Goal: Task Accomplishment & Management: Complete application form

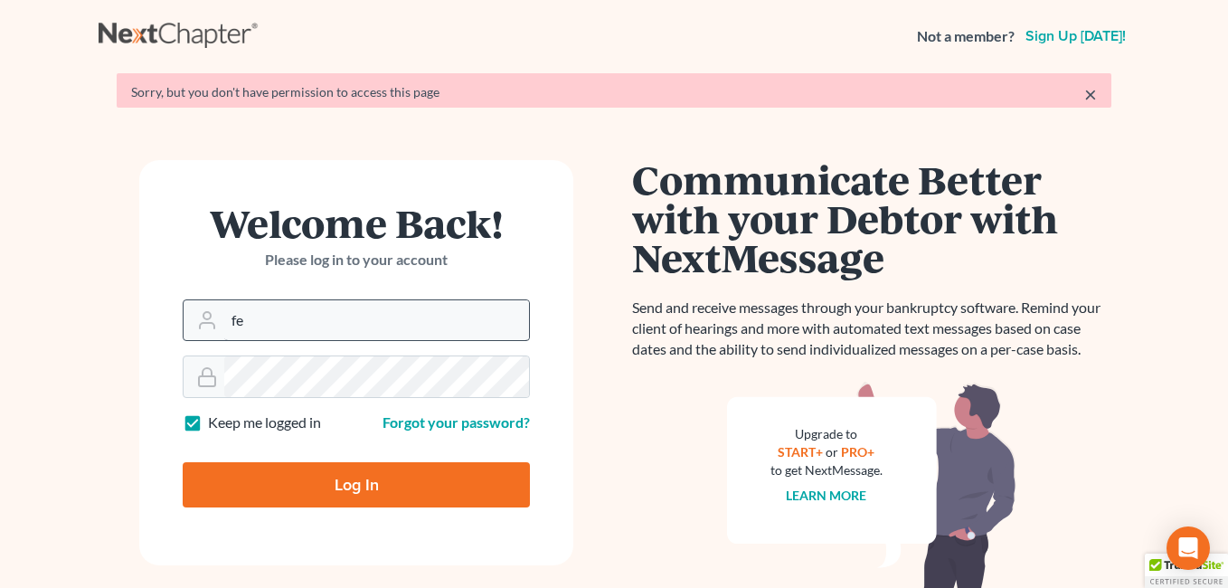
type input "fesenmyer_law@hotmail.com"
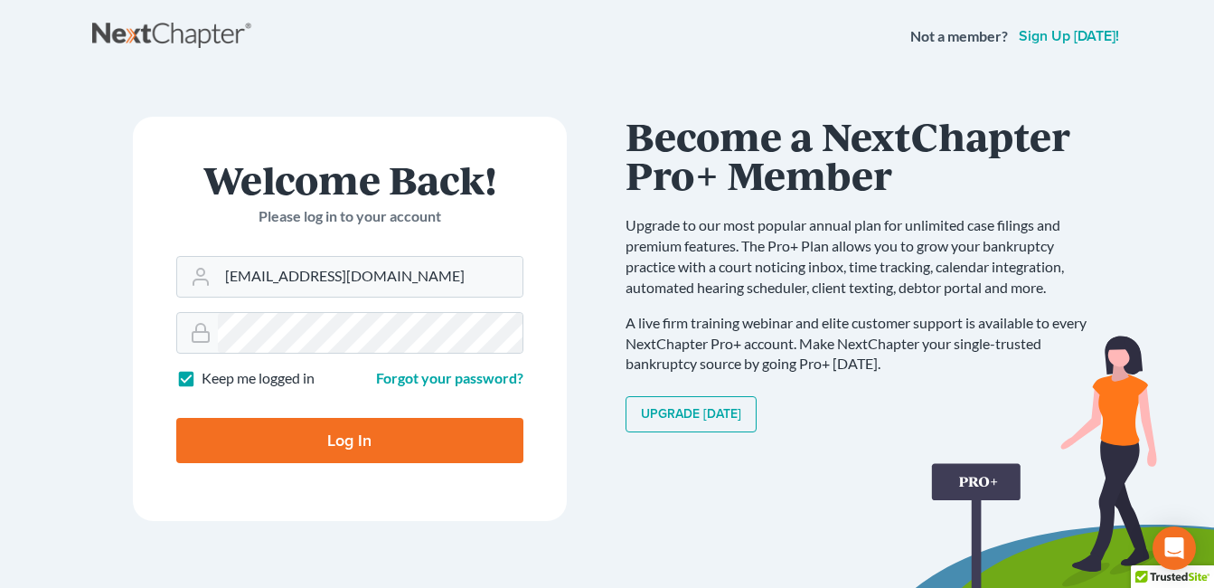
click at [273, 434] on input "Log In" at bounding box center [349, 440] width 347 height 45
type input "Thinking..."
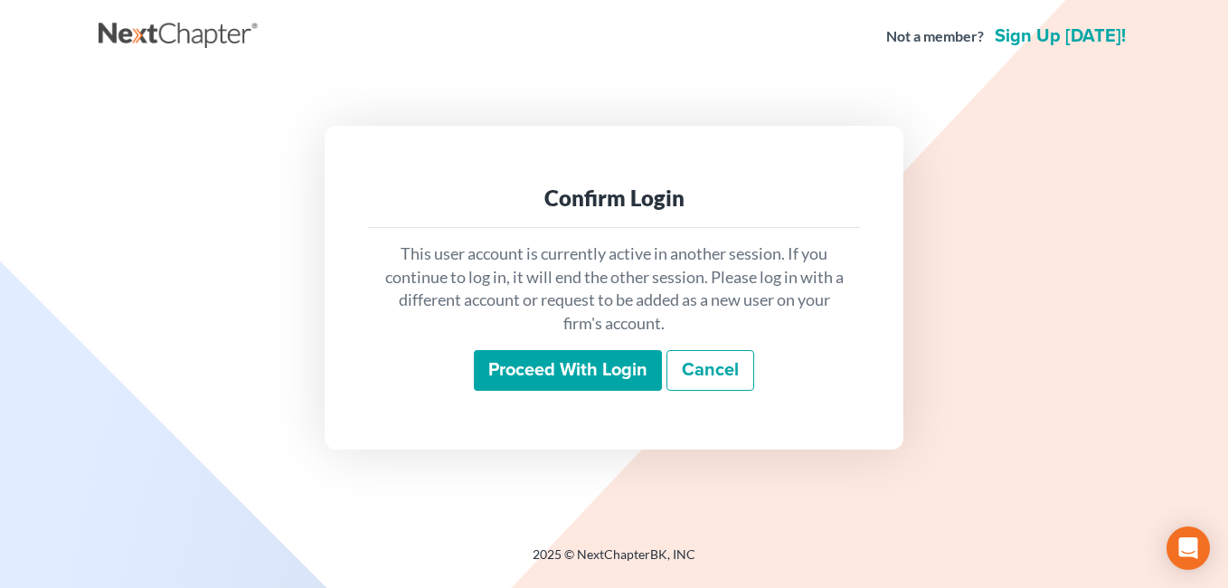
click at [558, 381] on input "Proceed with login" at bounding box center [568, 371] width 188 height 42
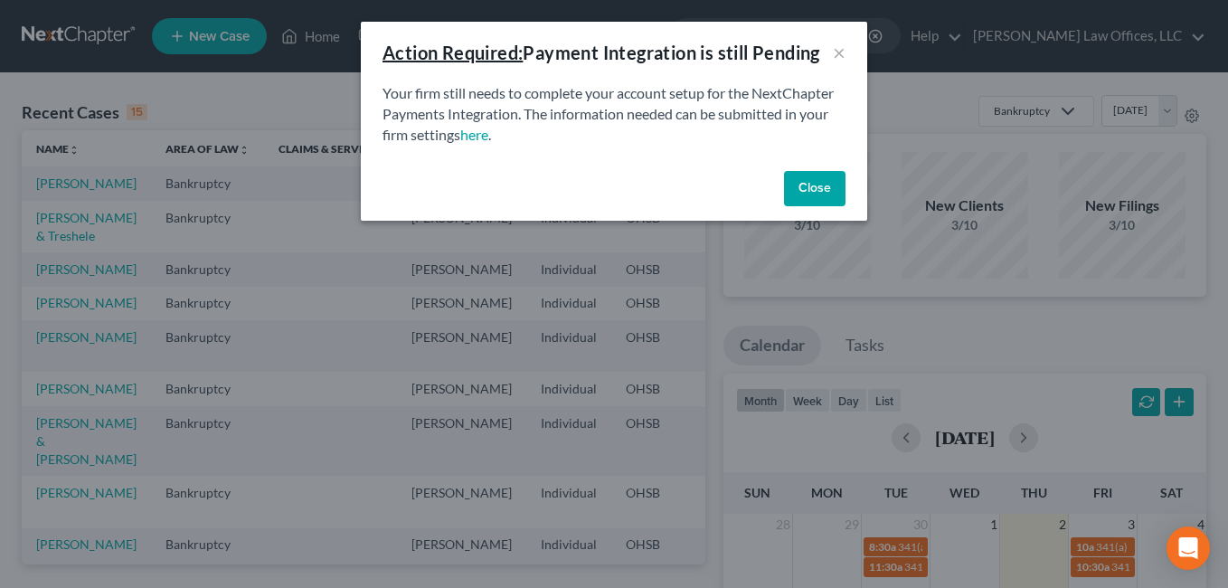
click at [814, 180] on button "Close" at bounding box center [814, 189] width 61 height 36
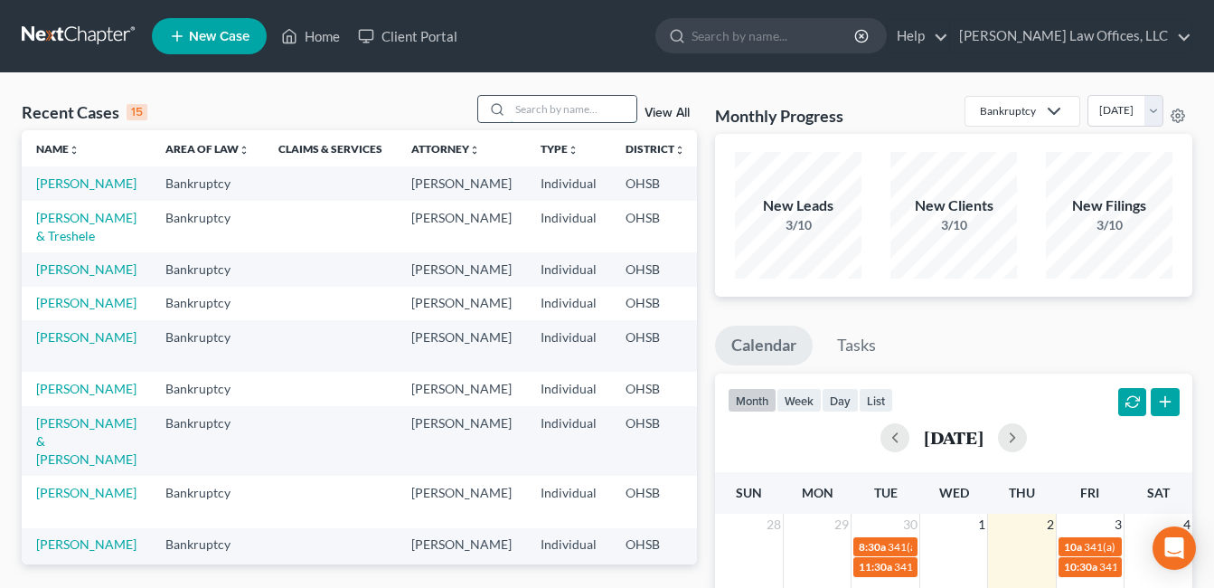
click at [520, 103] on input "search" at bounding box center [573, 109] width 127 height 26
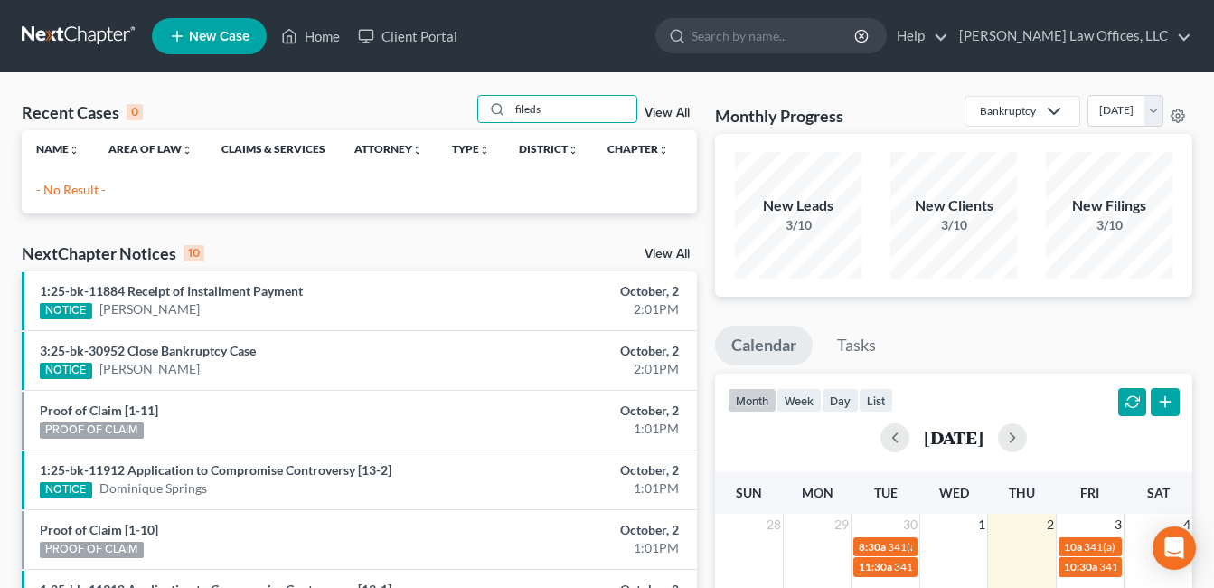
drag, startPoint x: 554, startPoint y: 108, endPoint x: 408, endPoint y: 139, distance: 149.8
click at [404, 139] on div "Recent Cases 0 fileds View All Name unfold_more expand_more expand_less Area of…" at bounding box center [359, 154] width 675 height 118
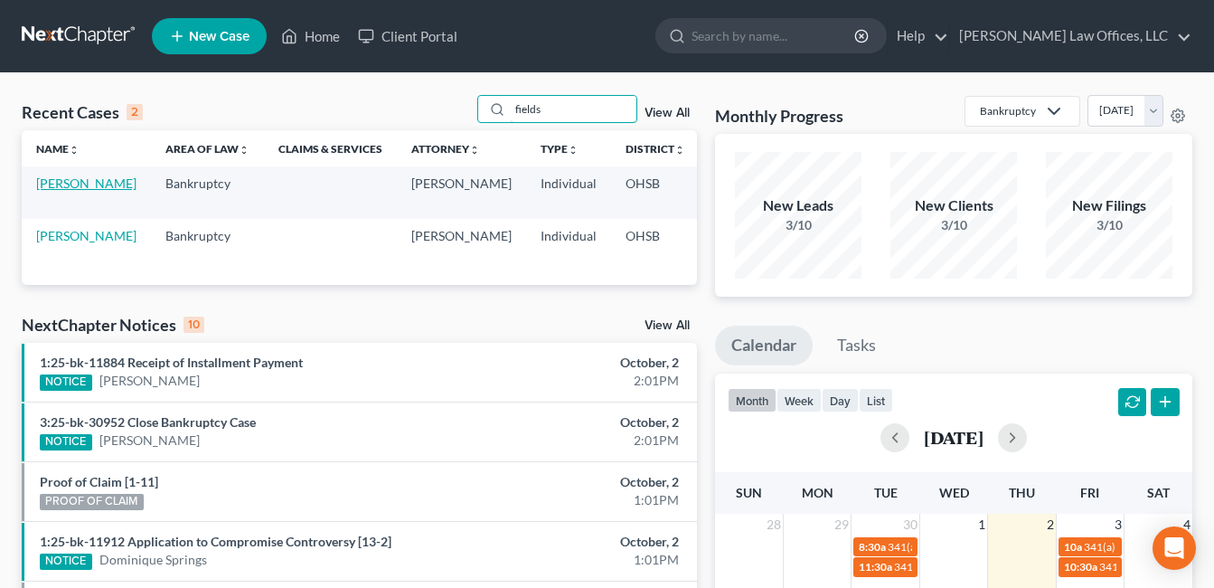
type input "fields"
click at [50, 191] on link "[PERSON_NAME]" at bounding box center [86, 182] width 100 height 15
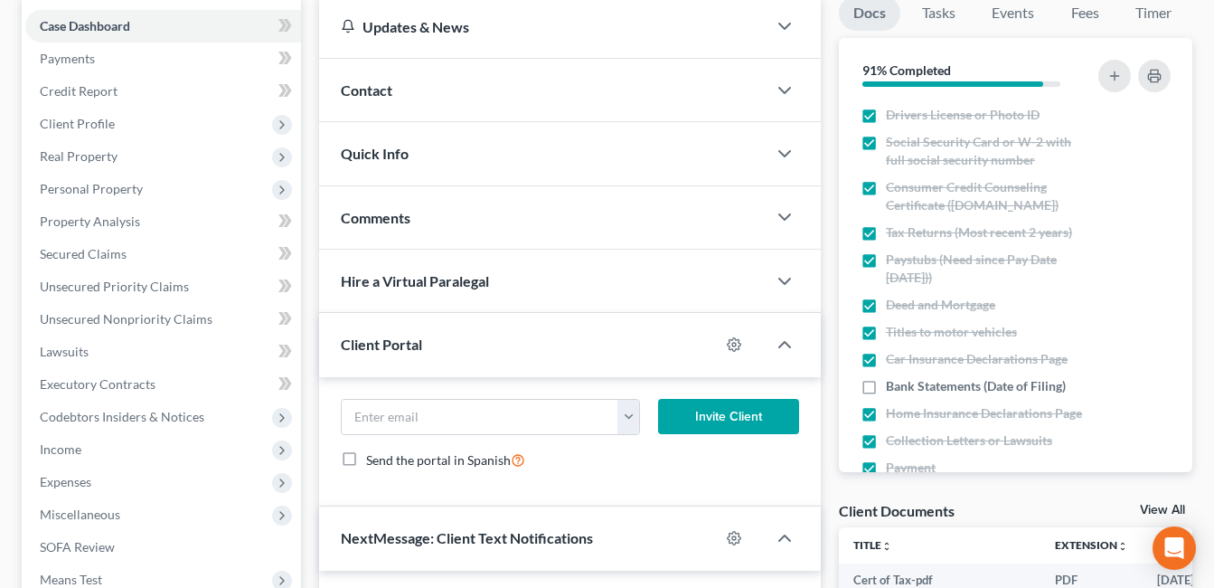
scroll to position [452, 0]
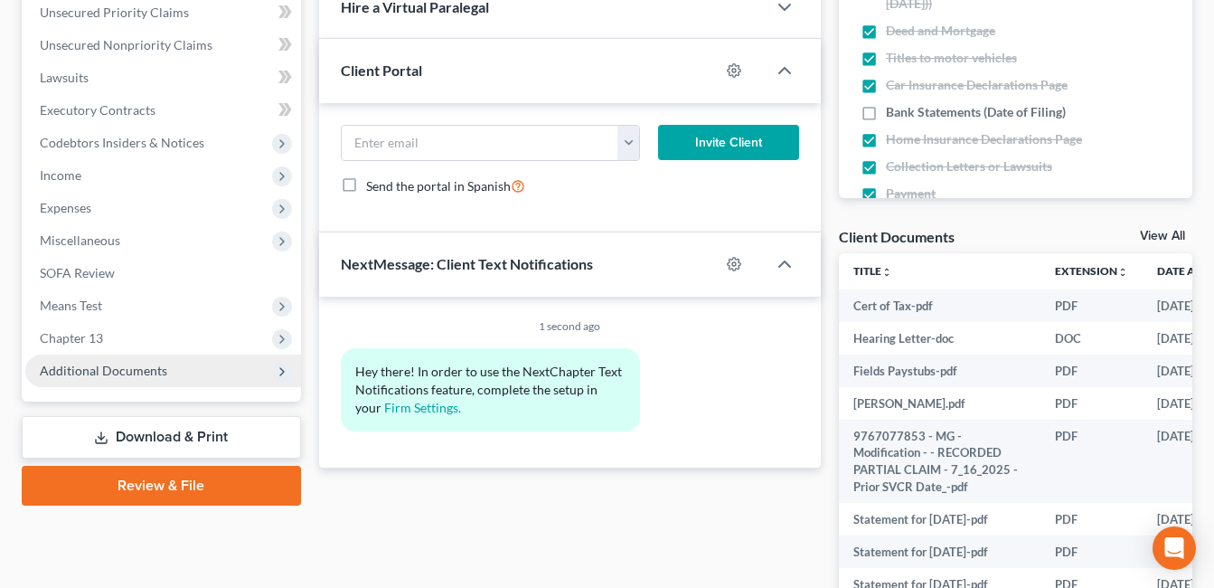
click at [145, 367] on span "Additional Documents" at bounding box center [103, 369] width 127 height 15
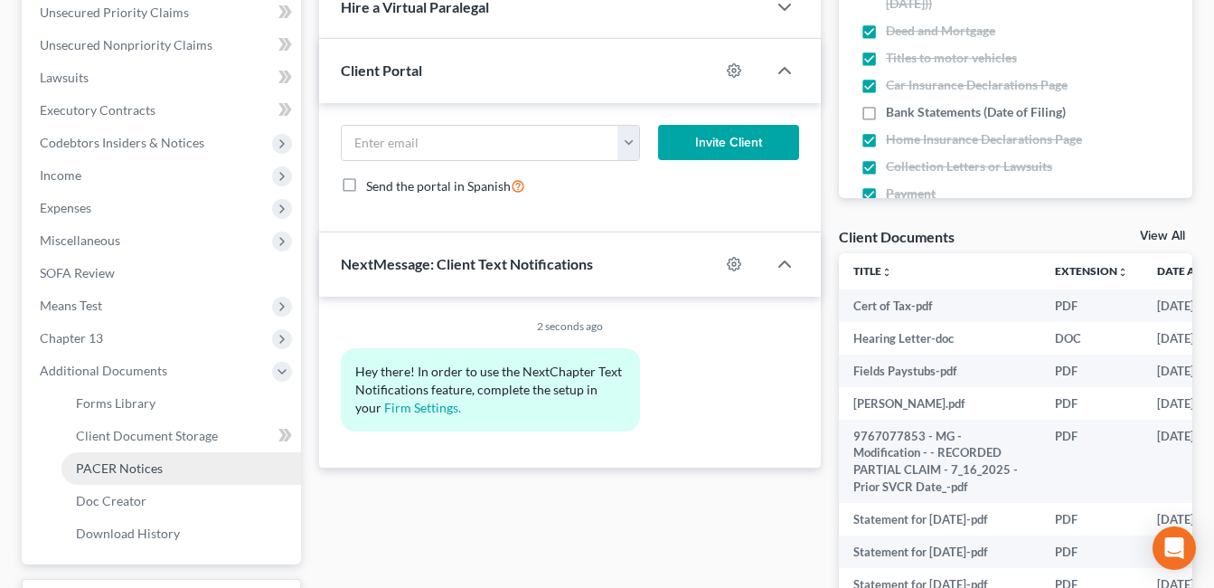
click at [164, 464] on link "PACER Notices" at bounding box center [181, 468] width 240 height 33
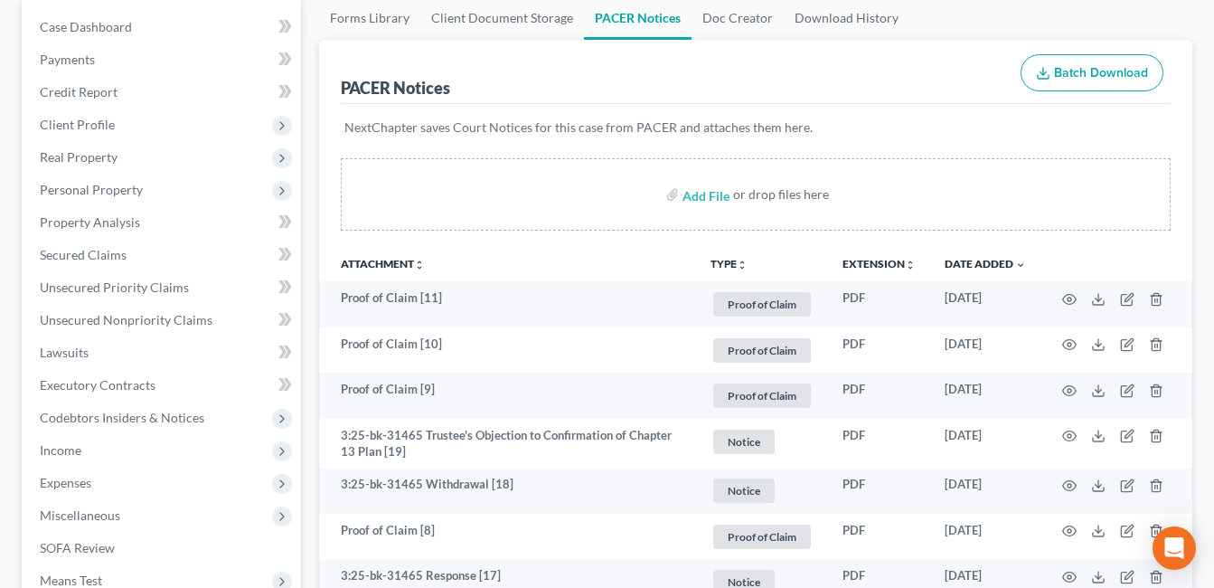
scroll to position [362, 0]
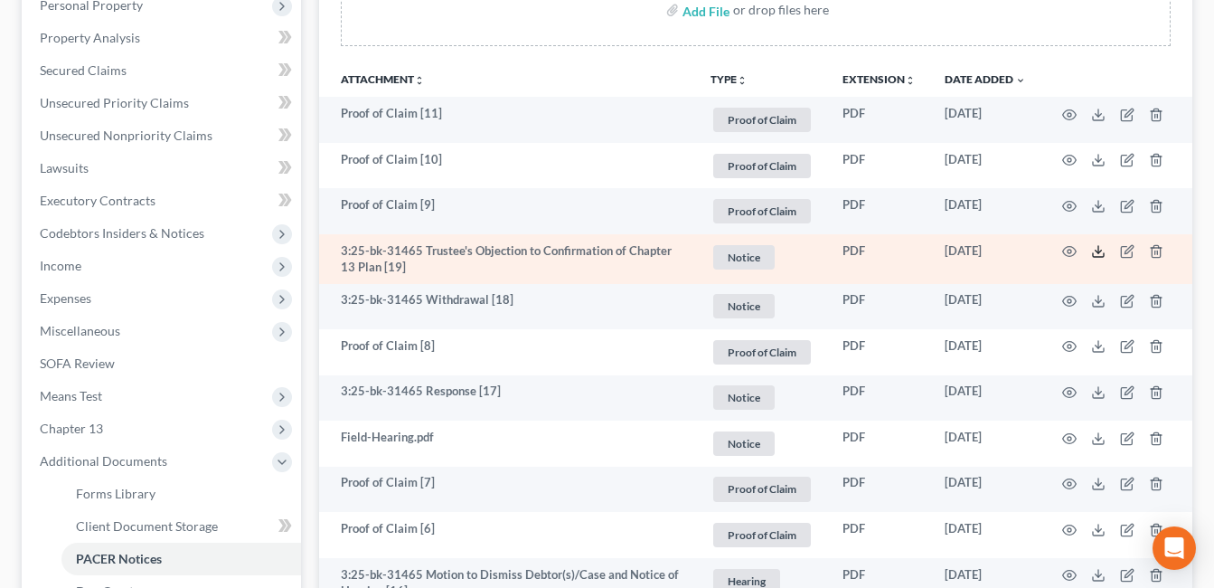
click at [1096, 249] on icon at bounding box center [1098, 251] width 14 height 14
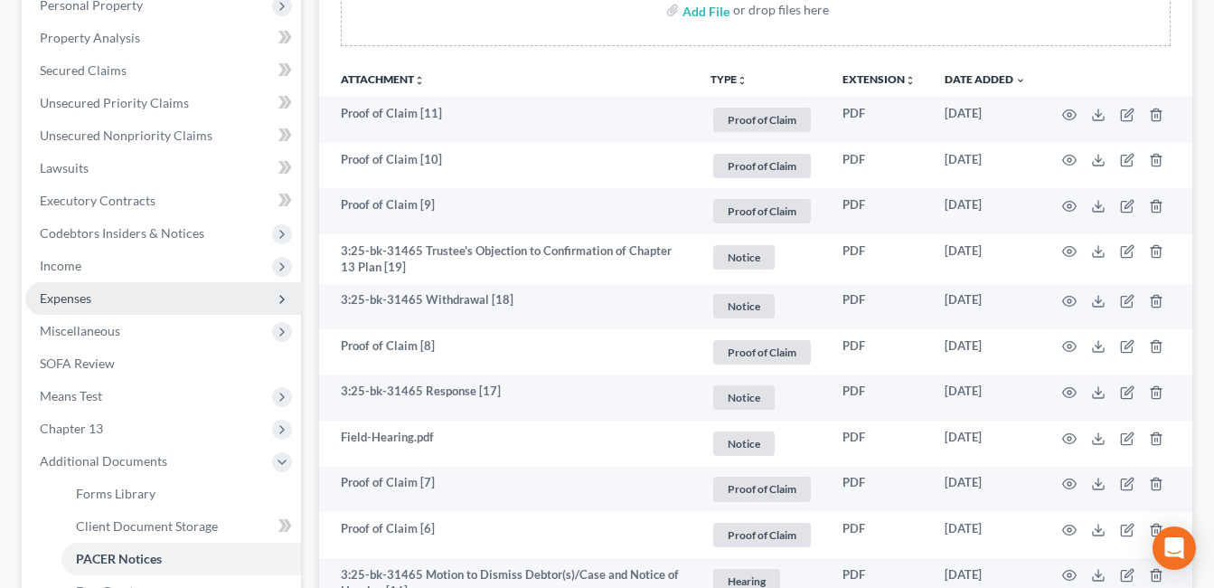
click at [139, 298] on span "Expenses" at bounding box center [163, 298] width 276 height 33
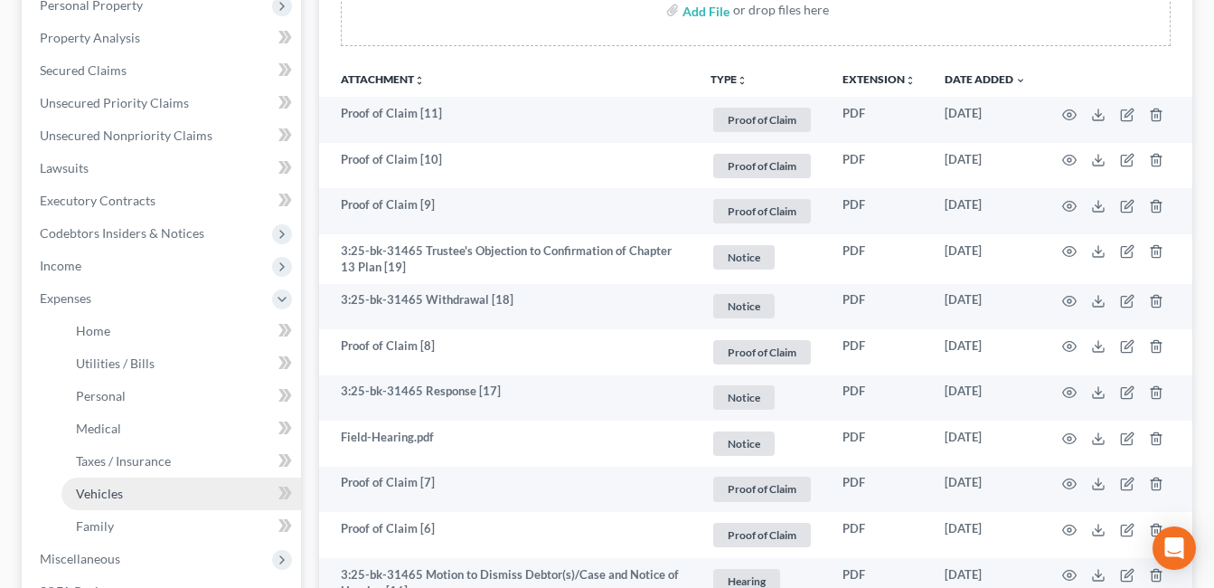
click at [147, 496] on link "Vehicles" at bounding box center [181, 493] width 240 height 33
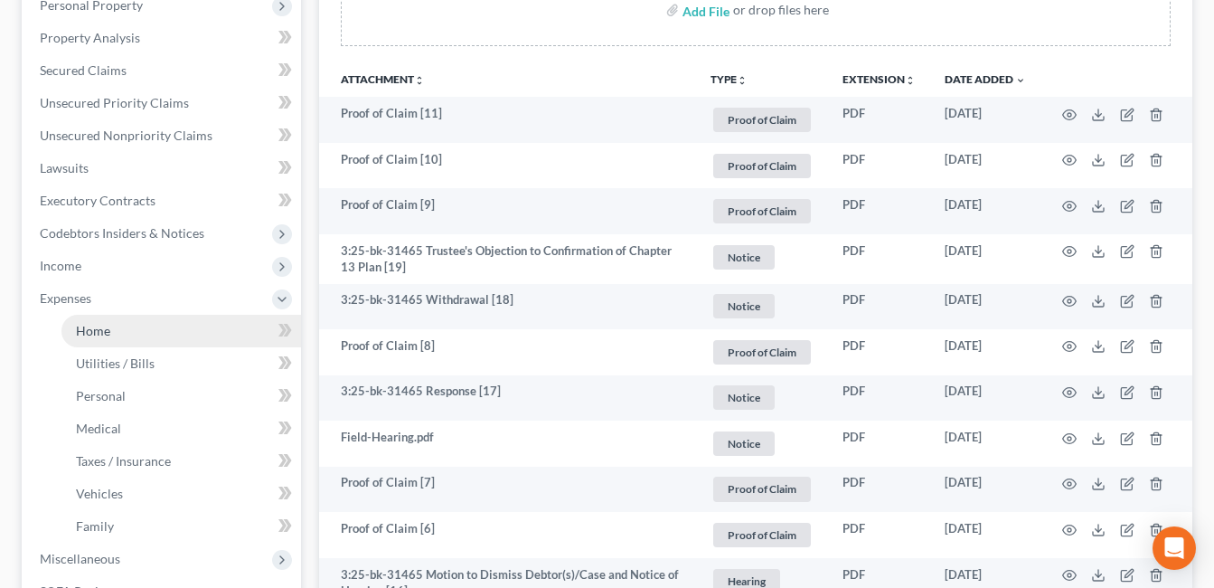
click at [130, 334] on link "Home" at bounding box center [181, 331] width 240 height 33
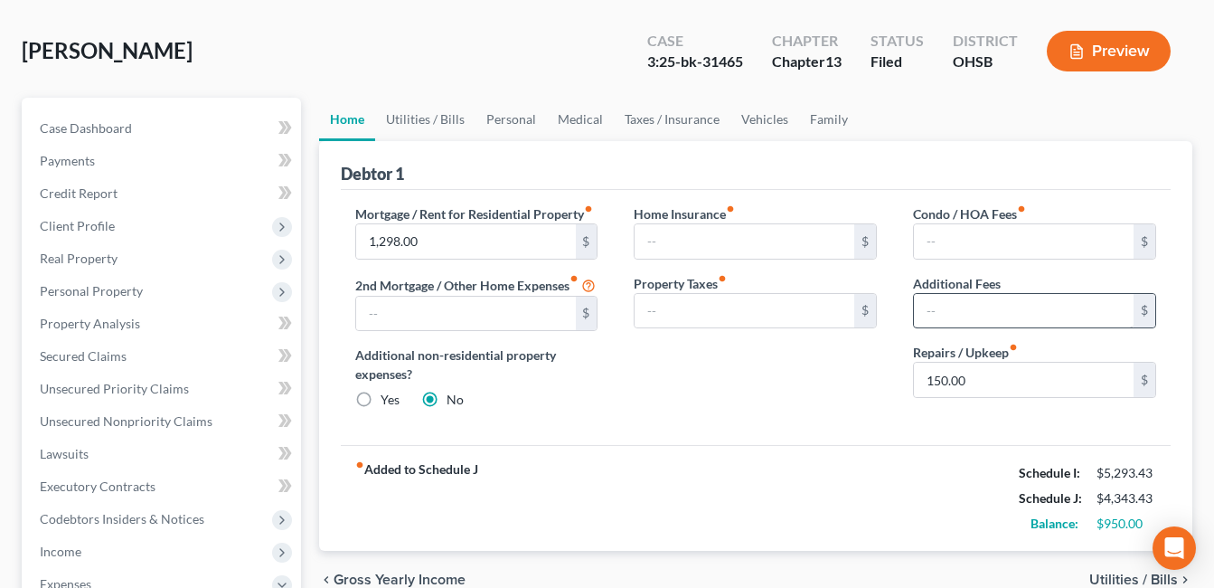
scroll to position [181, 0]
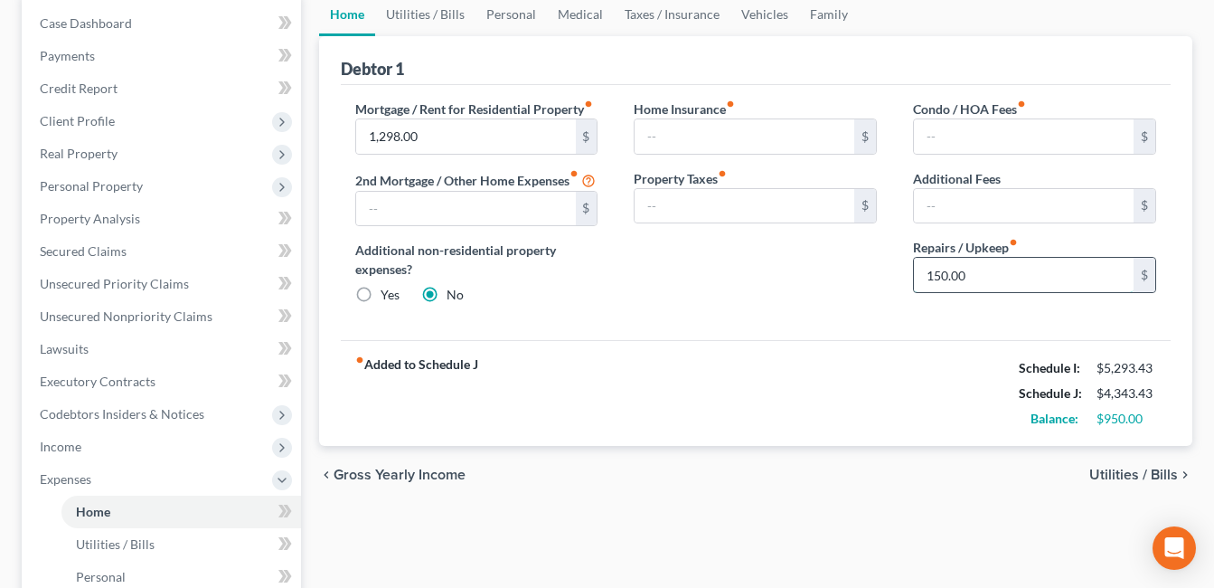
click at [974, 278] on input "150.00" at bounding box center [1024, 275] width 220 height 34
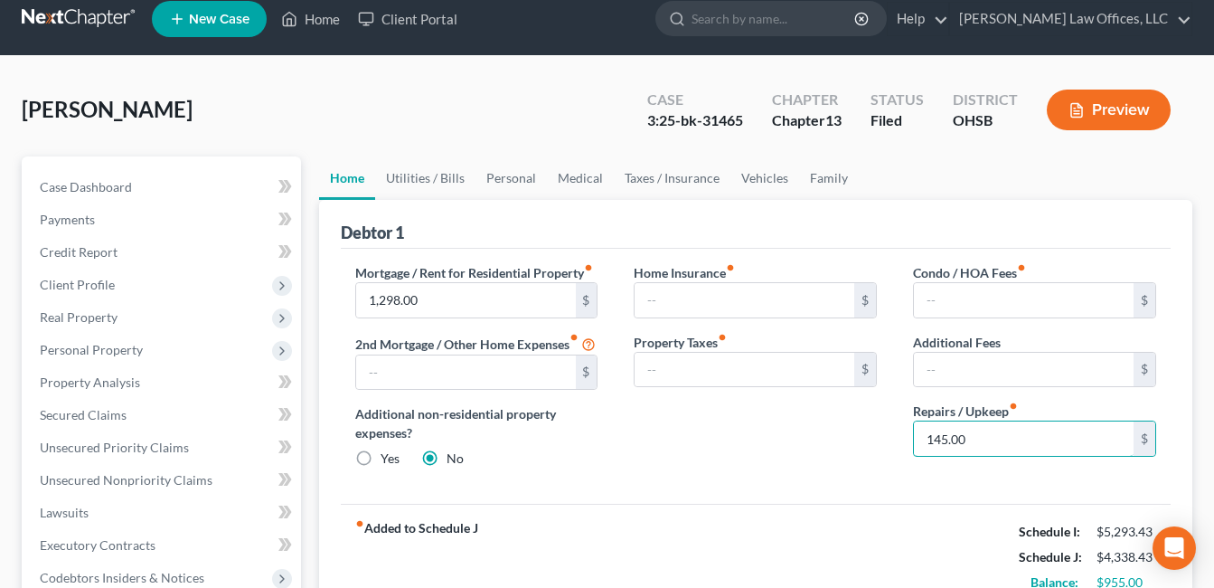
scroll to position [0, 0]
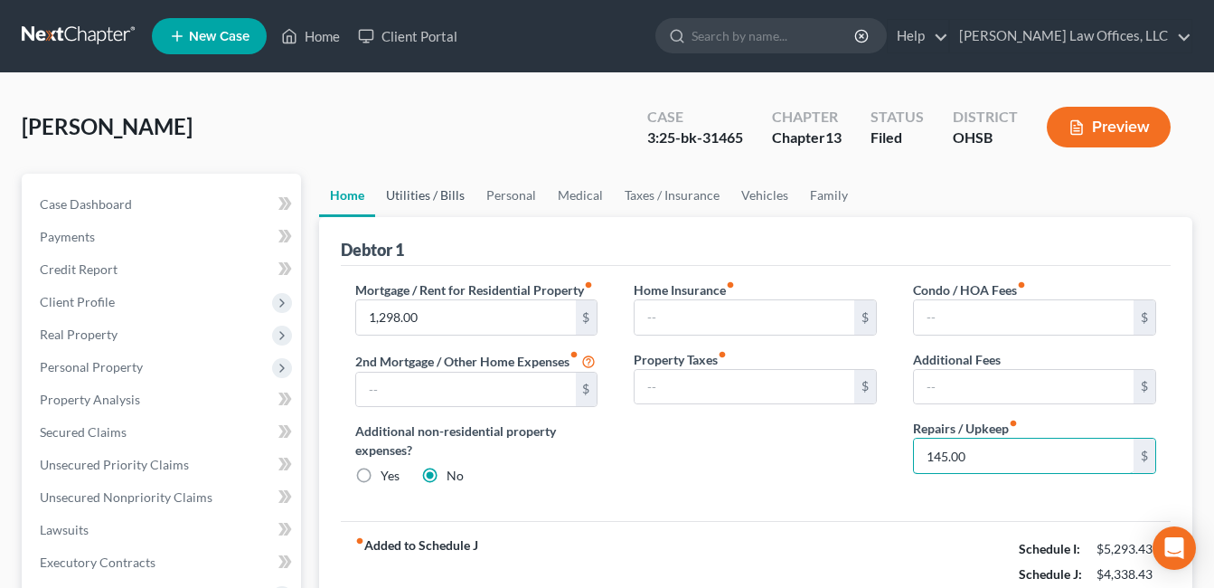
type input "145.00"
click at [416, 190] on link "Utilities / Bills" at bounding box center [425, 195] width 100 height 43
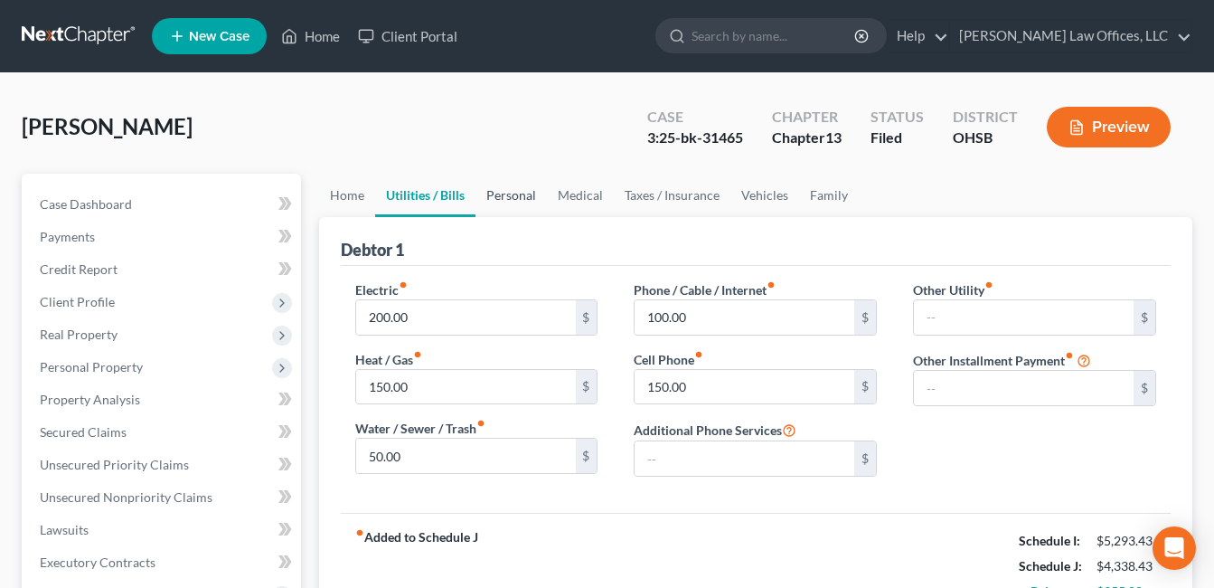
click at [516, 193] on link "Personal" at bounding box center [510, 195] width 71 height 43
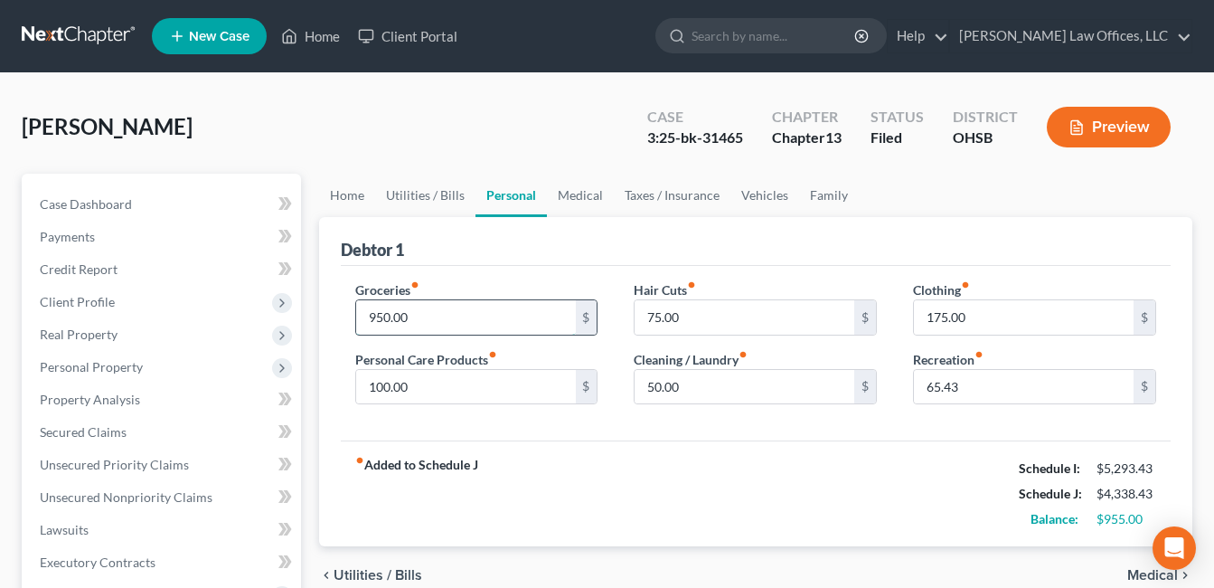
click at [437, 311] on input "950.00" at bounding box center [466, 317] width 220 height 34
type input "945.00"
click at [430, 380] on input "100.00" at bounding box center [466, 387] width 220 height 34
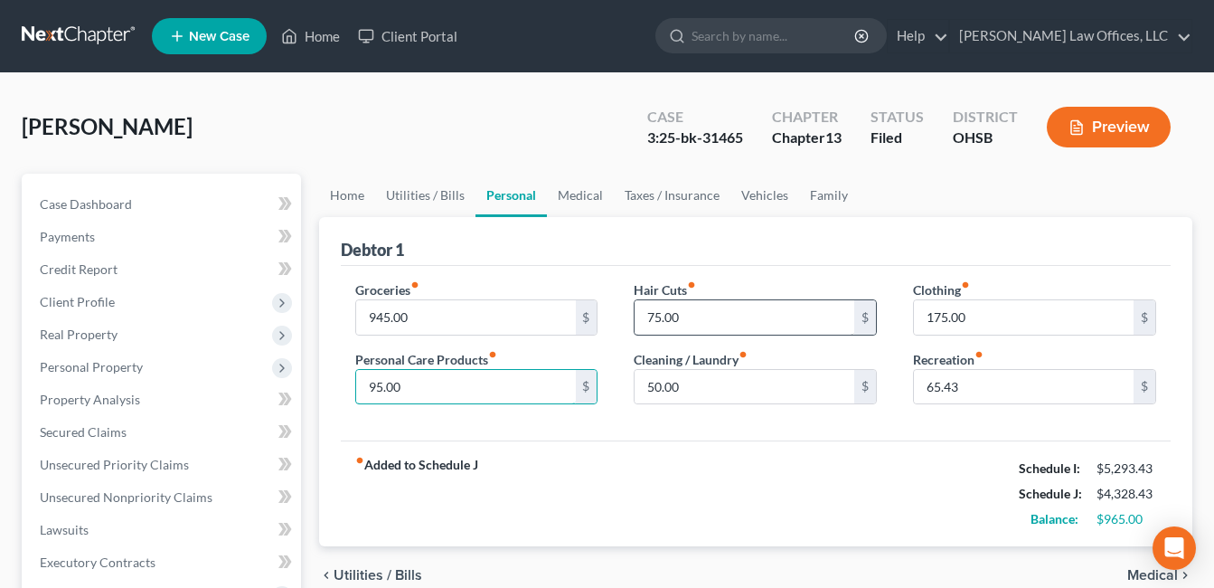
type input "95.00"
click at [683, 311] on input "75.00" at bounding box center [745, 317] width 220 height 34
type input "70.00"
type input "170.00"
click at [720, 317] on input "70.00" at bounding box center [745, 317] width 220 height 34
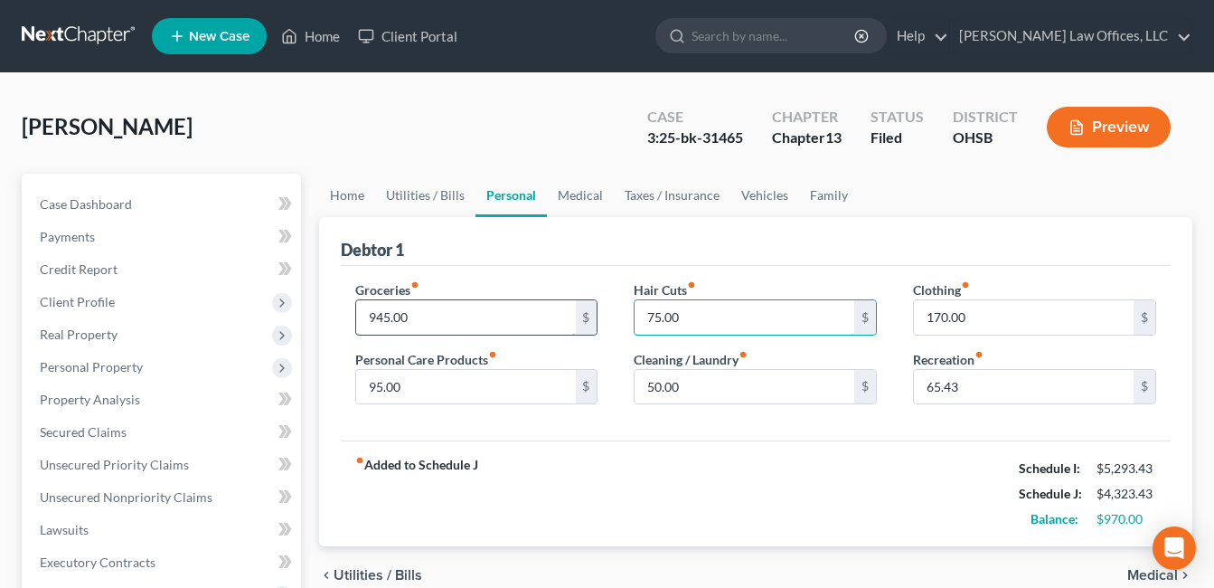
type input "75.00"
click at [433, 316] on input "945.00" at bounding box center [466, 317] width 220 height 34
type input "950.00"
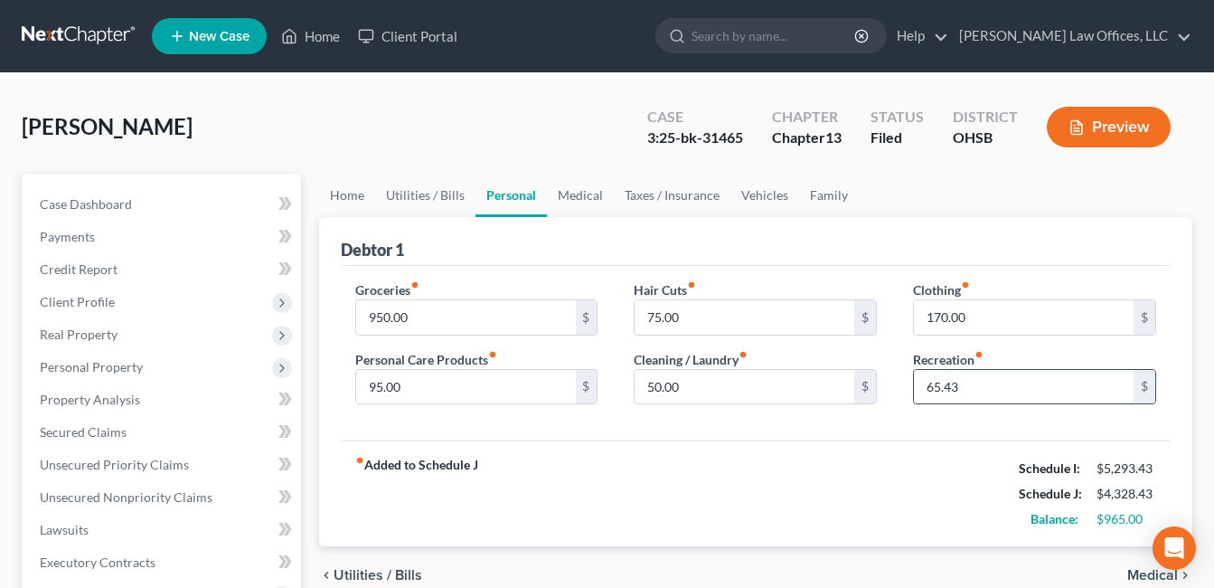
click at [938, 381] on input "65.43" at bounding box center [1024, 387] width 220 height 34
click at [940, 388] on input "65.43" at bounding box center [1024, 387] width 220 height 34
type input "60.43"
click at [880, 445] on div "fiber_manual_record Added to Schedule J Schedule I: $5,293.43 Schedule J: $4,32…" at bounding box center [756, 493] width 830 height 106
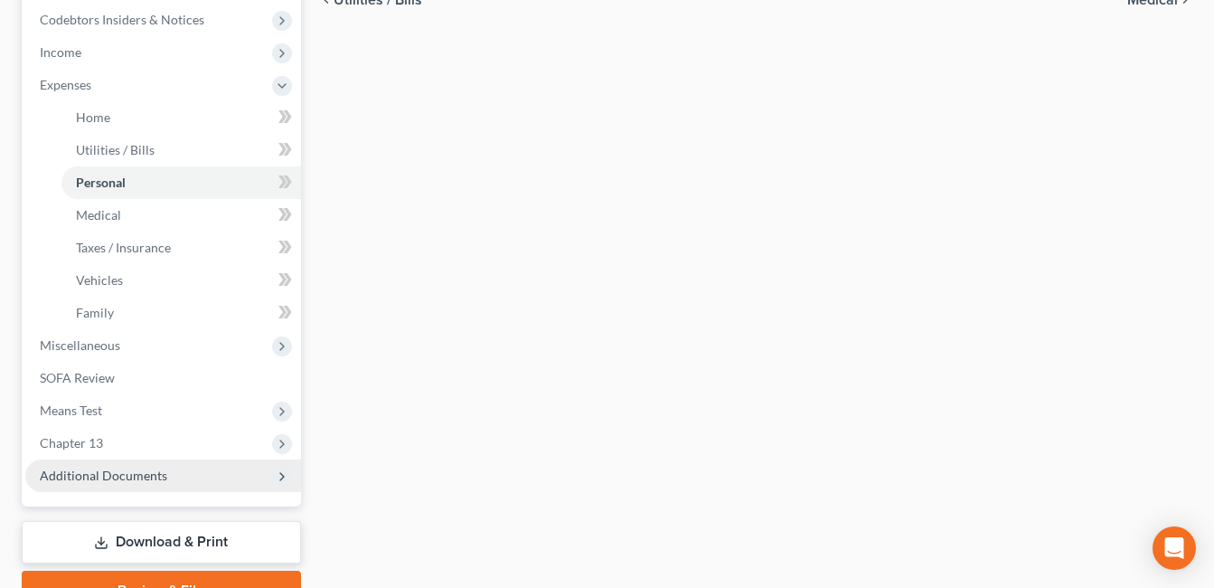
scroll to position [633, 0]
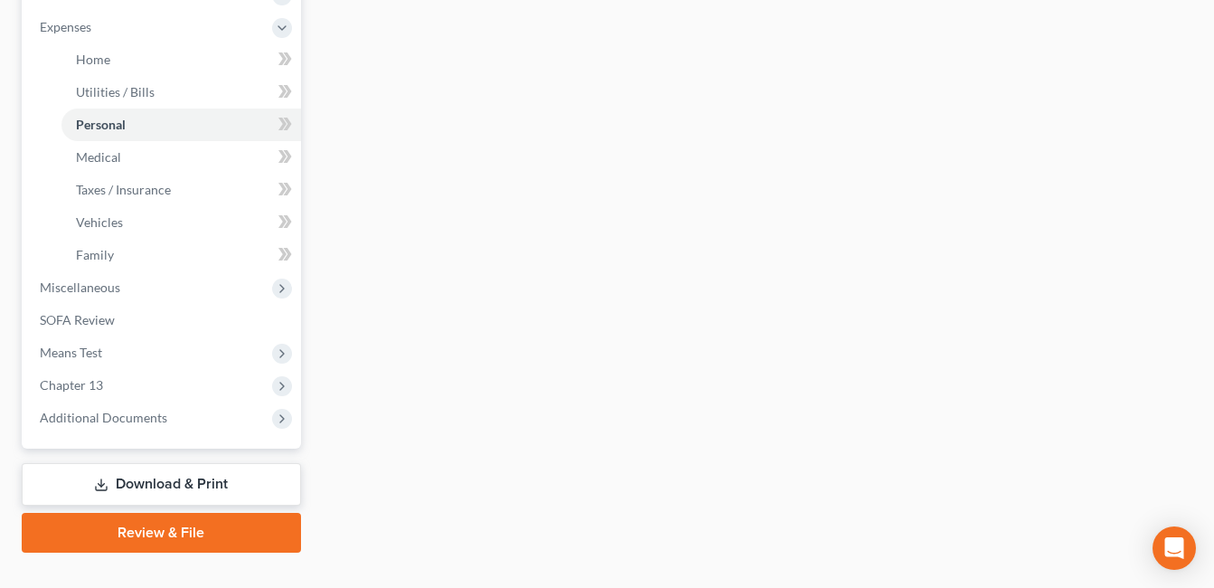
click at [195, 475] on link "Download & Print" at bounding box center [161, 484] width 279 height 42
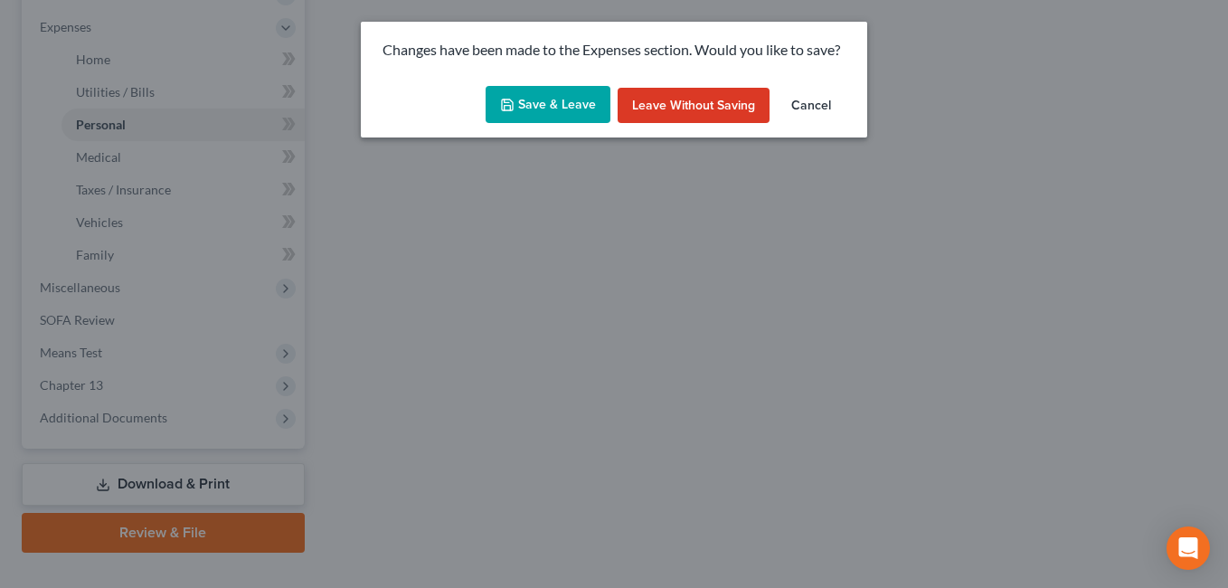
click at [577, 102] on button "Save & Leave" at bounding box center [547, 105] width 125 height 38
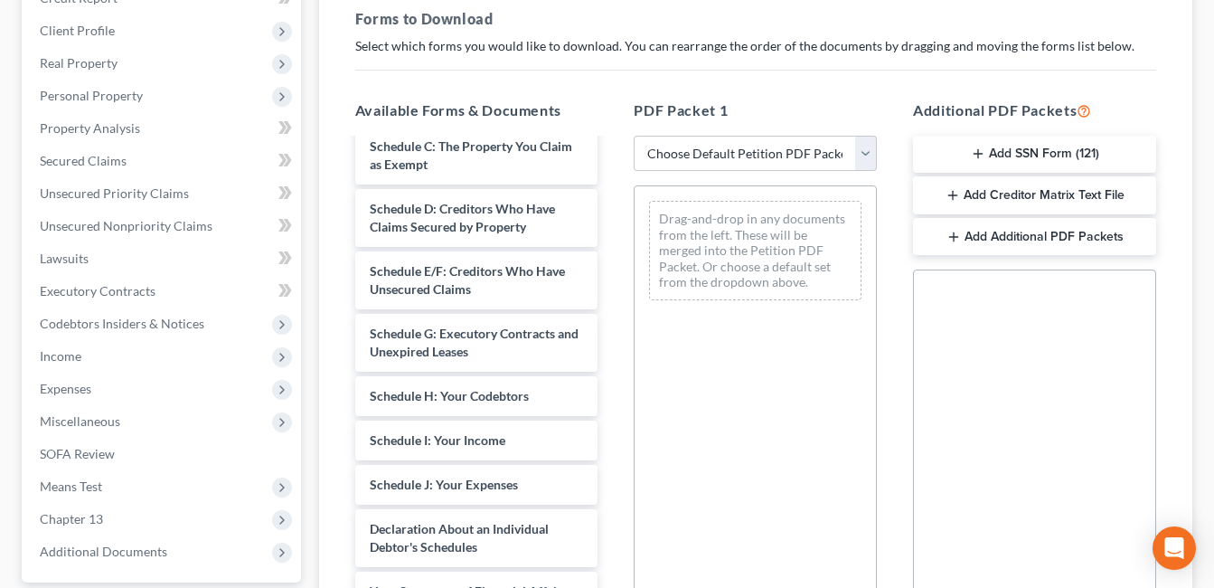
scroll to position [1898, 0]
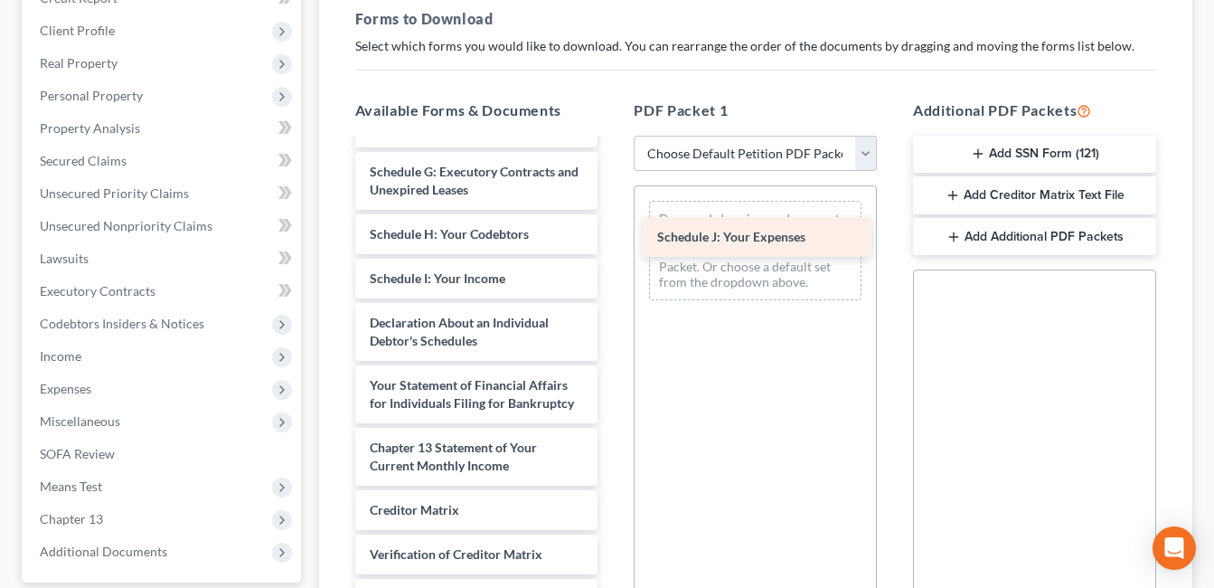
drag, startPoint x: 471, startPoint y: 387, endPoint x: 758, endPoint y: 247, distance: 319.8
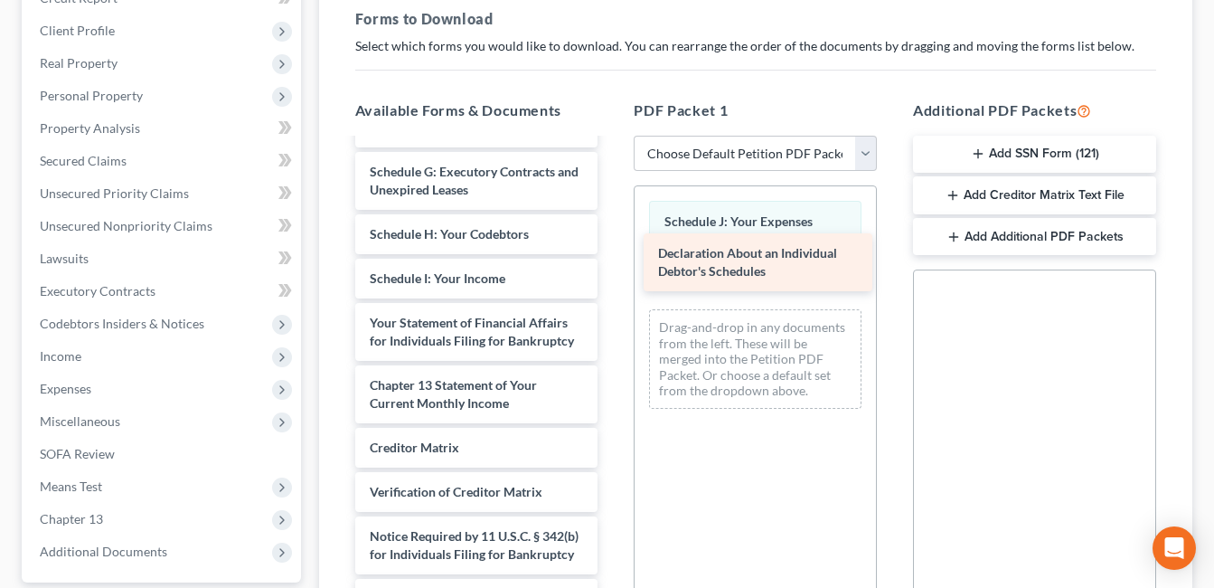
drag, startPoint x: 480, startPoint y: 372, endPoint x: 768, endPoint y: 248, distance: 313.8
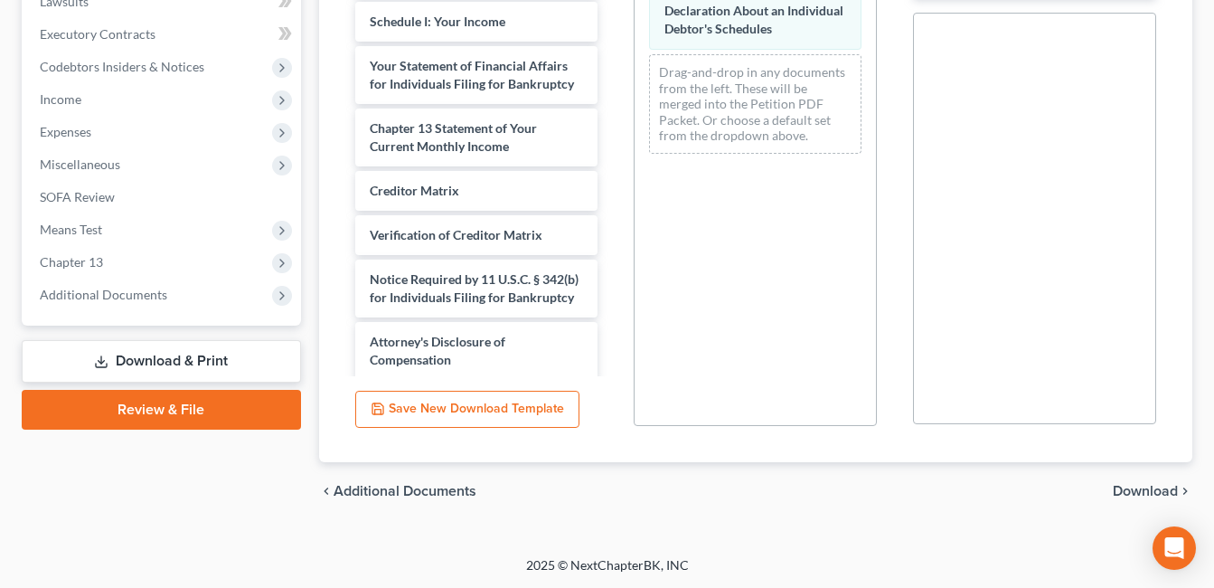
scroll to position [529, 0]
click at [1141, 489] on span "Download" at bounding box center [1145, 490] width 65 height 14
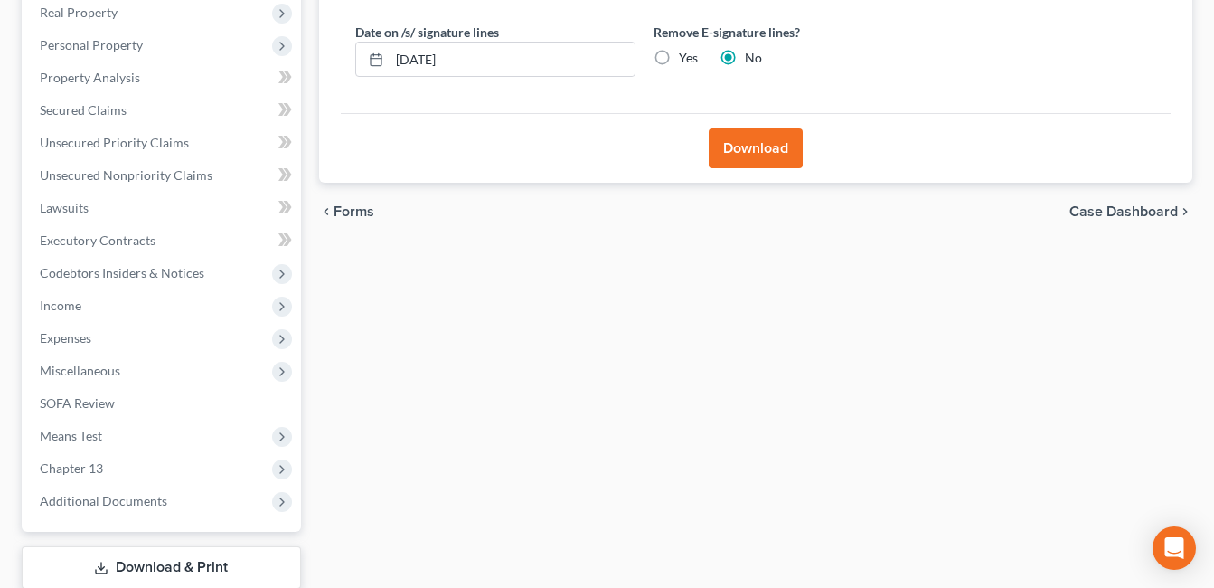
scroll to position [167, 0]
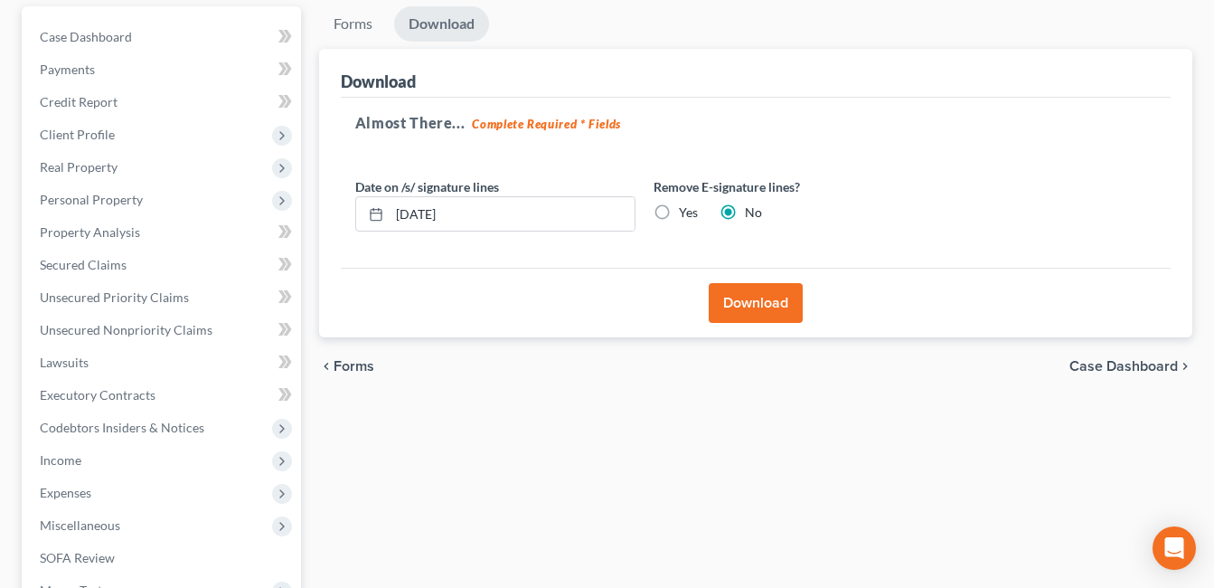
click at [745, 294] on button "Download" at bounding box center [756, 303] width 94 height 40
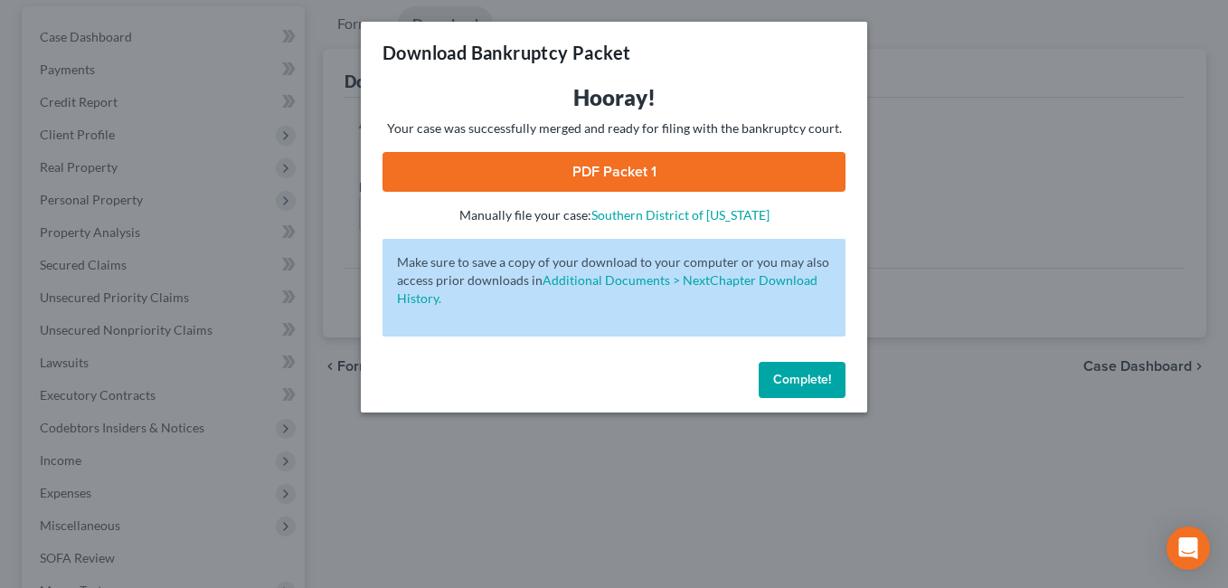
click at [677, 164] on link "PDF Packet 1" at bounding box center [613, 172] width 463 height 40
drag, startPoint x: 806, startPoint y: 384, endPoint x: 225, endPoint y: 303, distance: 586.9
click at [806, 384] on span "Complete!" at bounding box center [802, 379] width 58 height 15
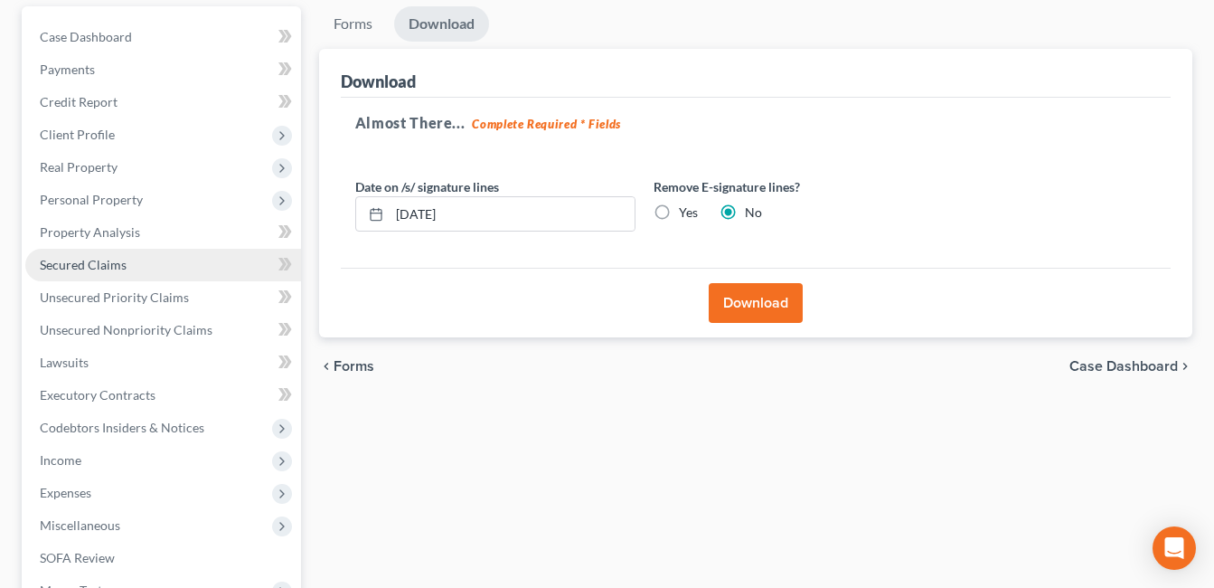
scroll to position [438, 0]
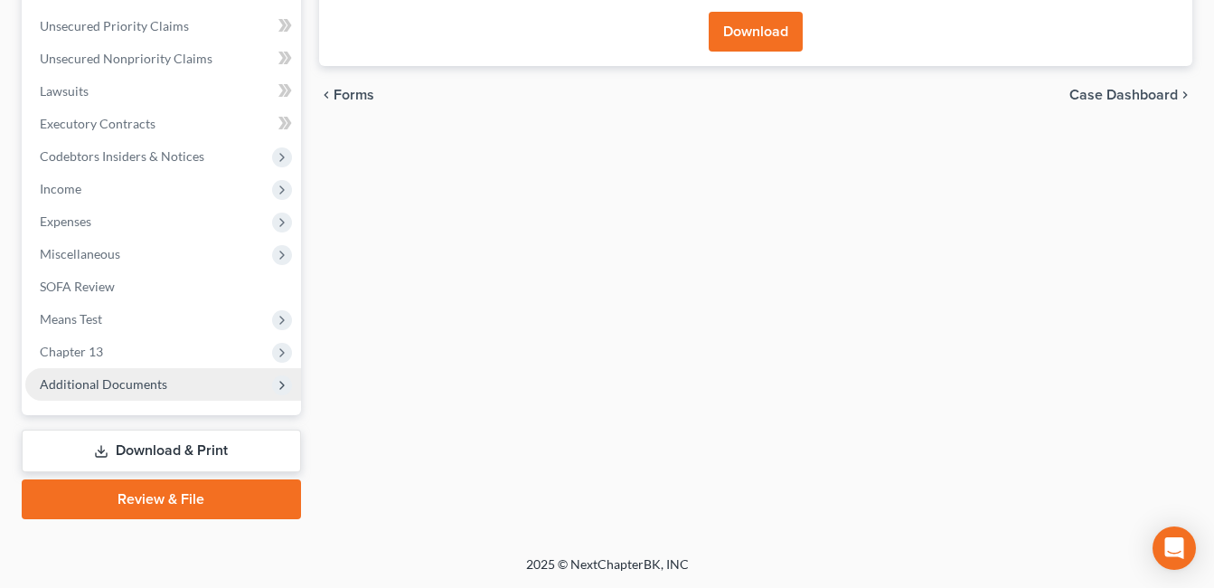
click at [152, 378] on span "Additional Documents" at bounding box center [103, 383] width 127 height 15
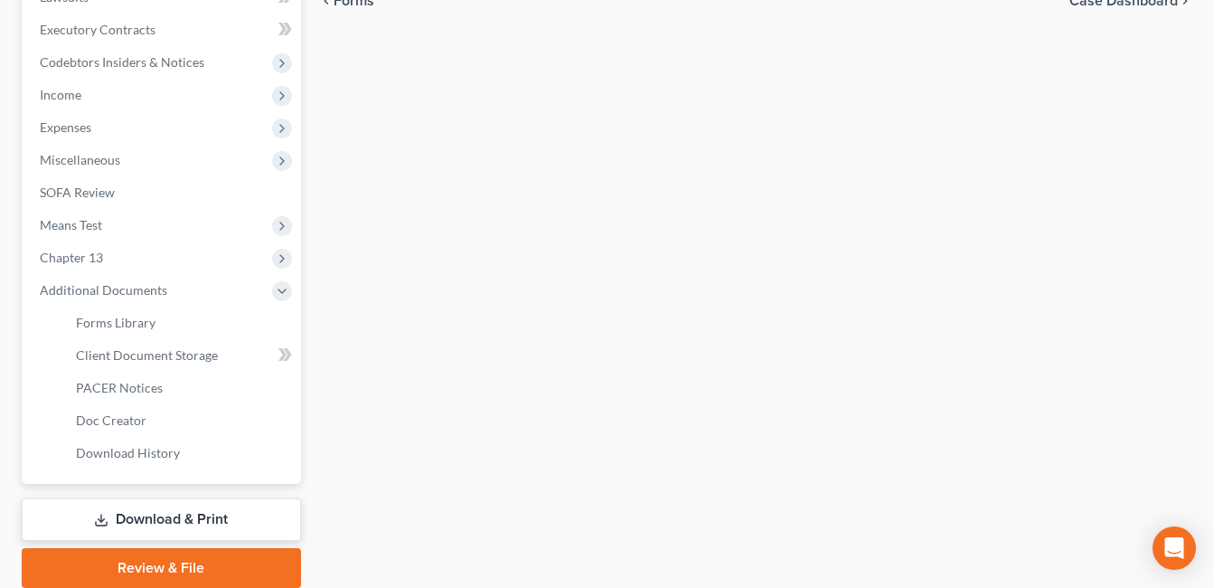
scroll to position [601, 0]
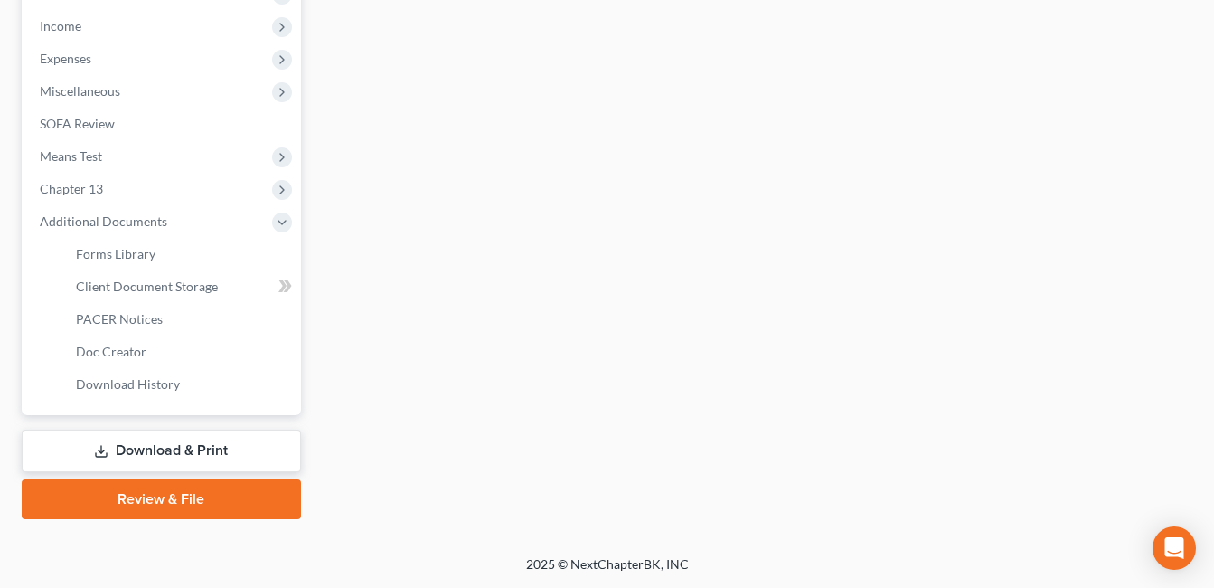
click at [186, 447] on link "Download & Print" at bounding box center [161, 450] width 279 height 42
click at [215, 454] on link "Download & Print" at bounding box center [161, 450] width 279 height 42
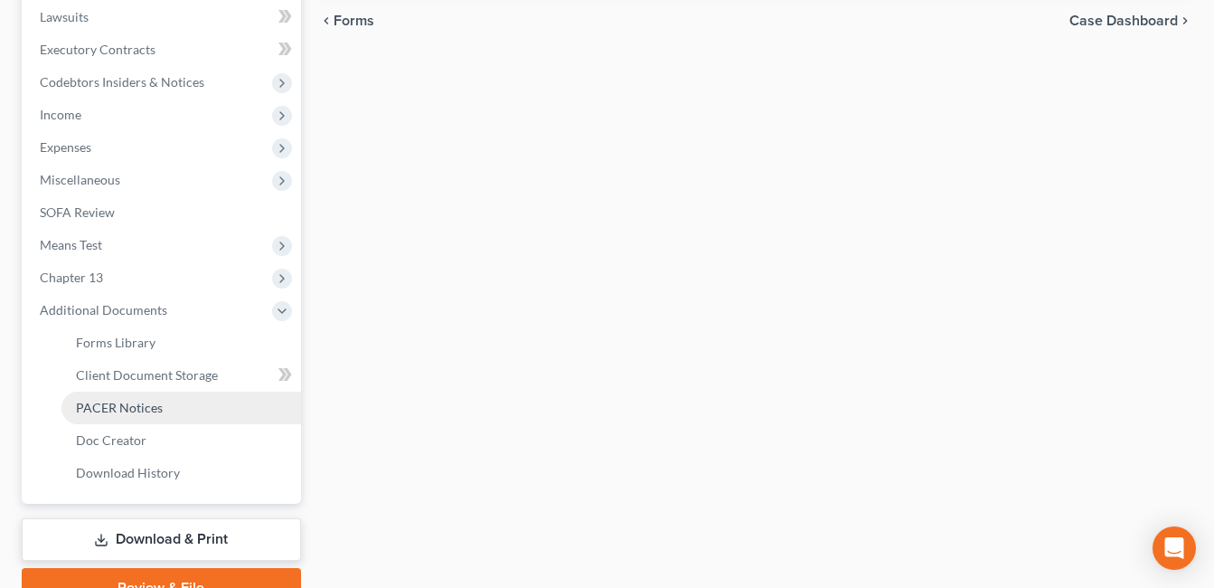
scroll to position [542, 0]
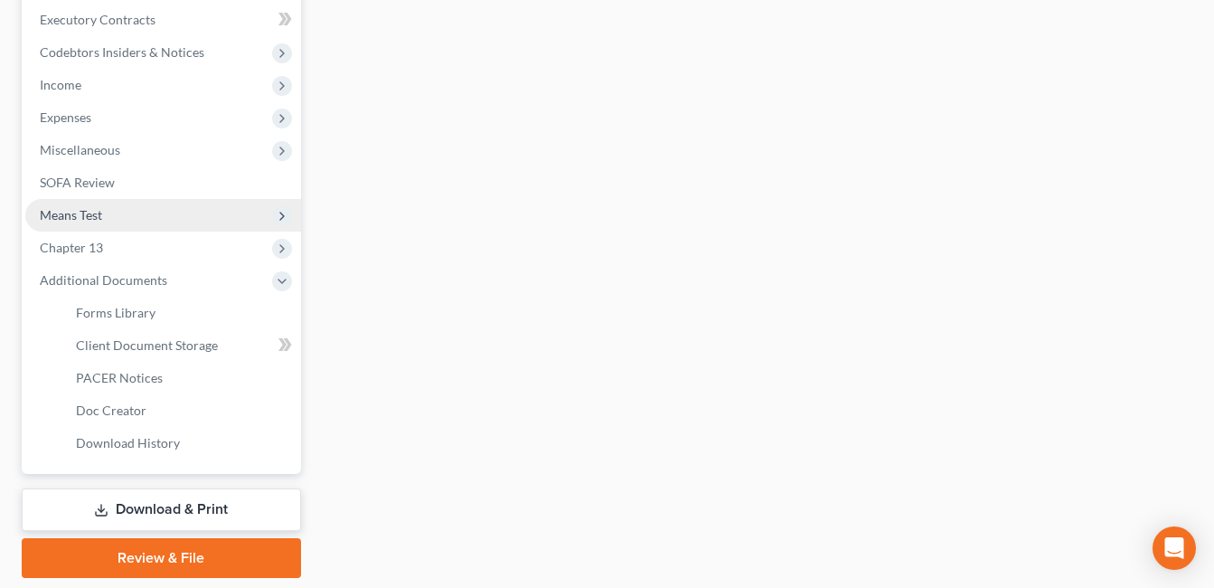
click at [109, 205] on span "Means Test" at bounding box center [163, 215] width 276 height 33
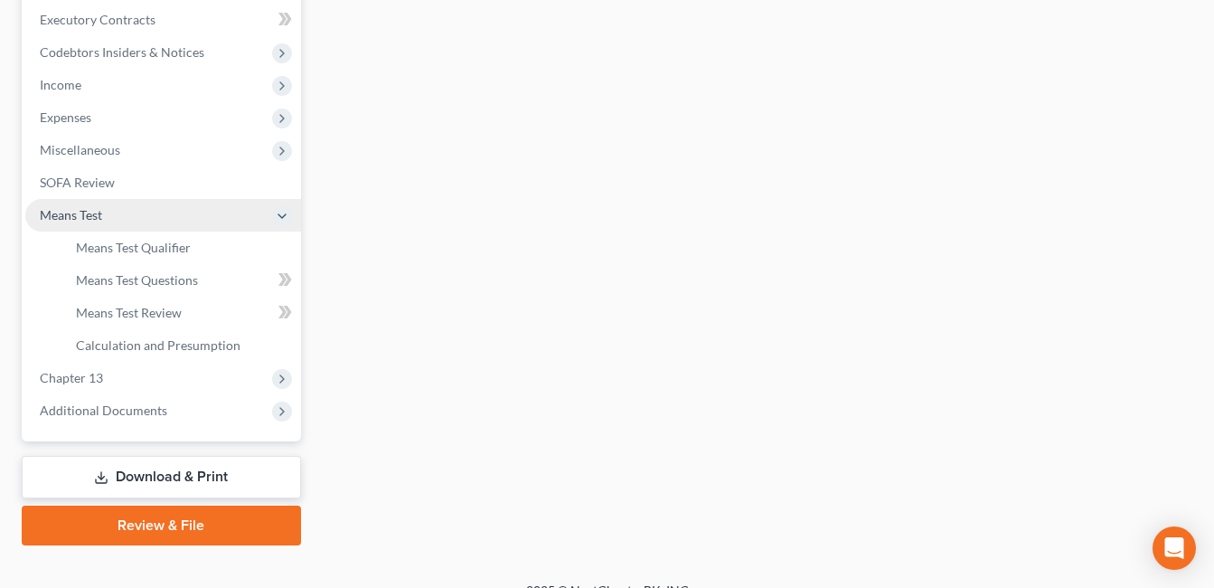
click at [137, 227] on span "Means Test" at bounding box center [163, 215] width 276 height 33
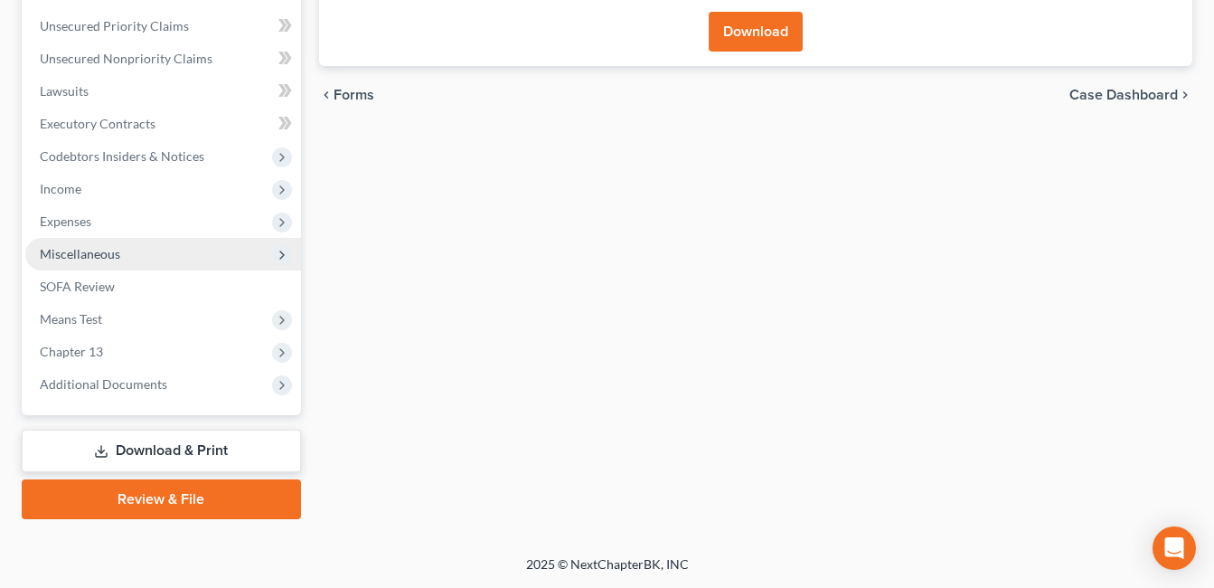
click at [92, 255] on span "Miscellaneous" at bounding box center [80, 253] width 80 height 15
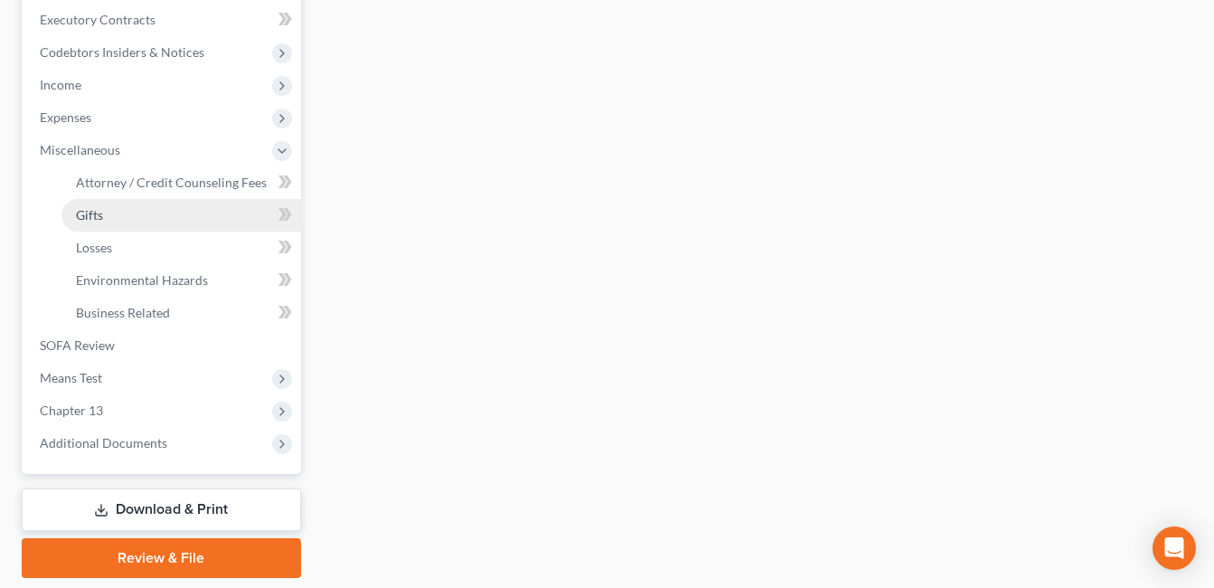
click at [111, 221] on link "Gifts" at bounding box center [181, 215] width 240 height 33
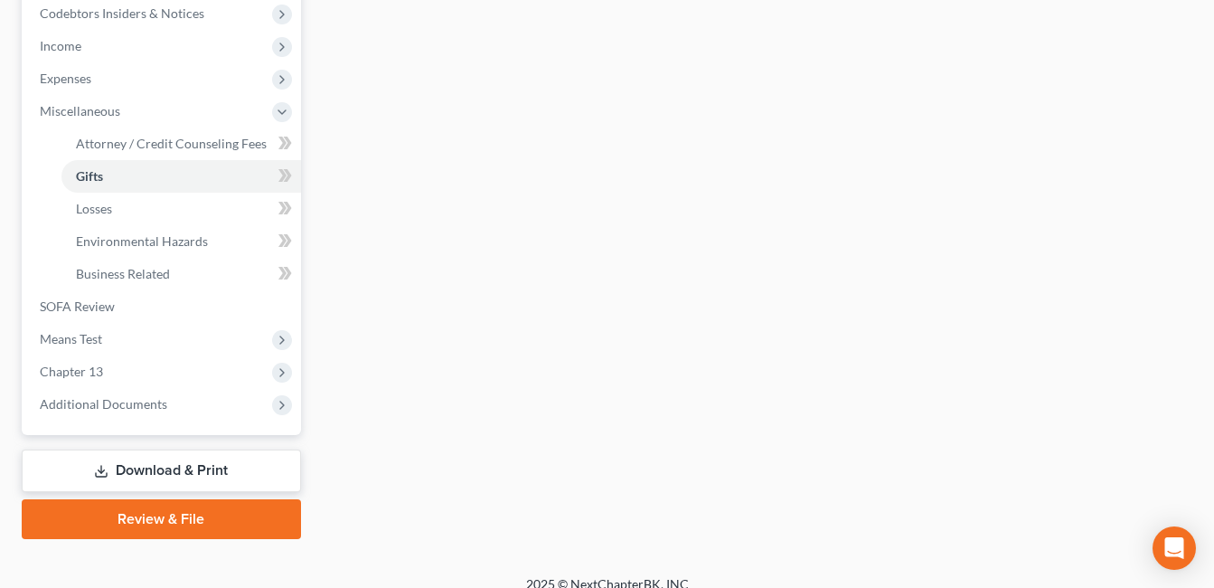
scroll to position [601, 0]
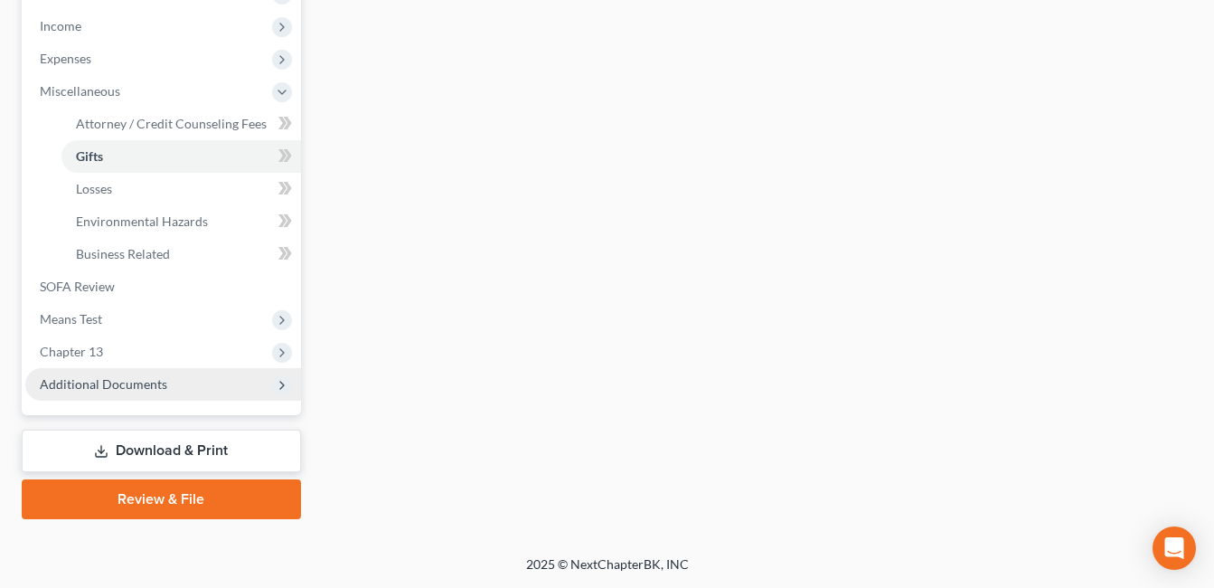
click at [160, 377] on span "Additional Documents" at bounding box center [103, 383] width 127 height 15
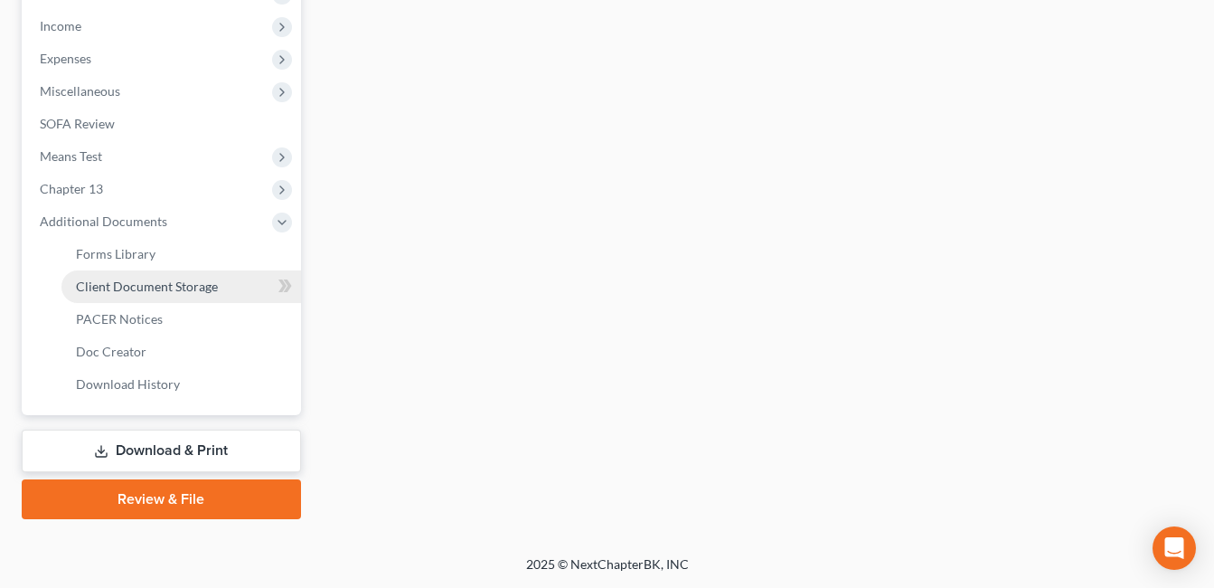
click at [179, 286] on span "Client Document Storage" at bounding box center [147, 285] width 142 height 15
select select "7"
select select "52"
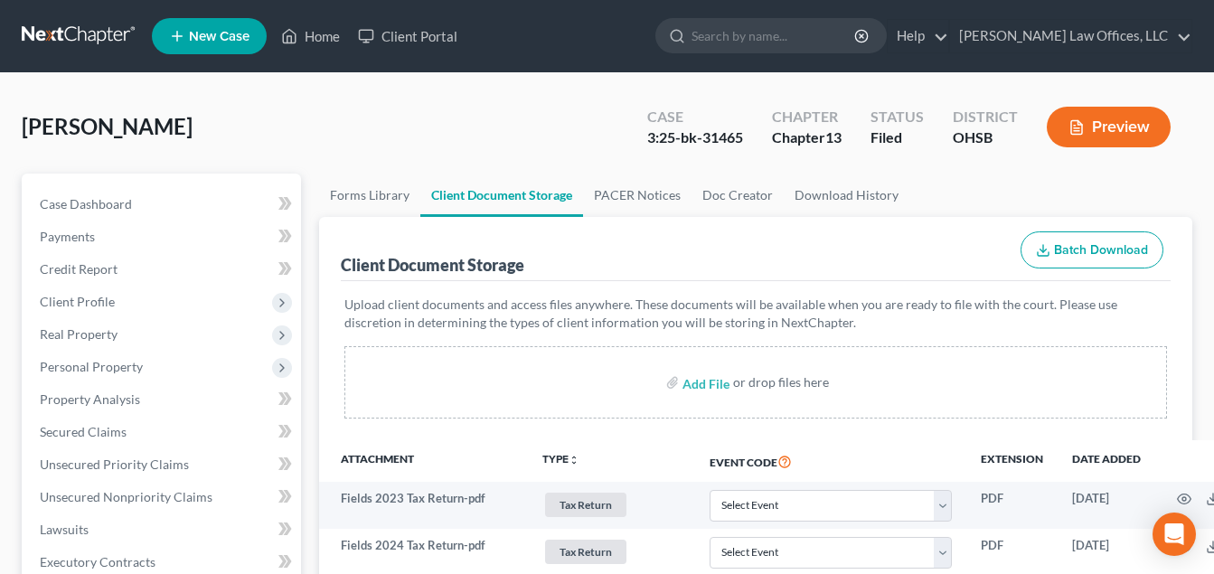
scroll to position [814, 0]
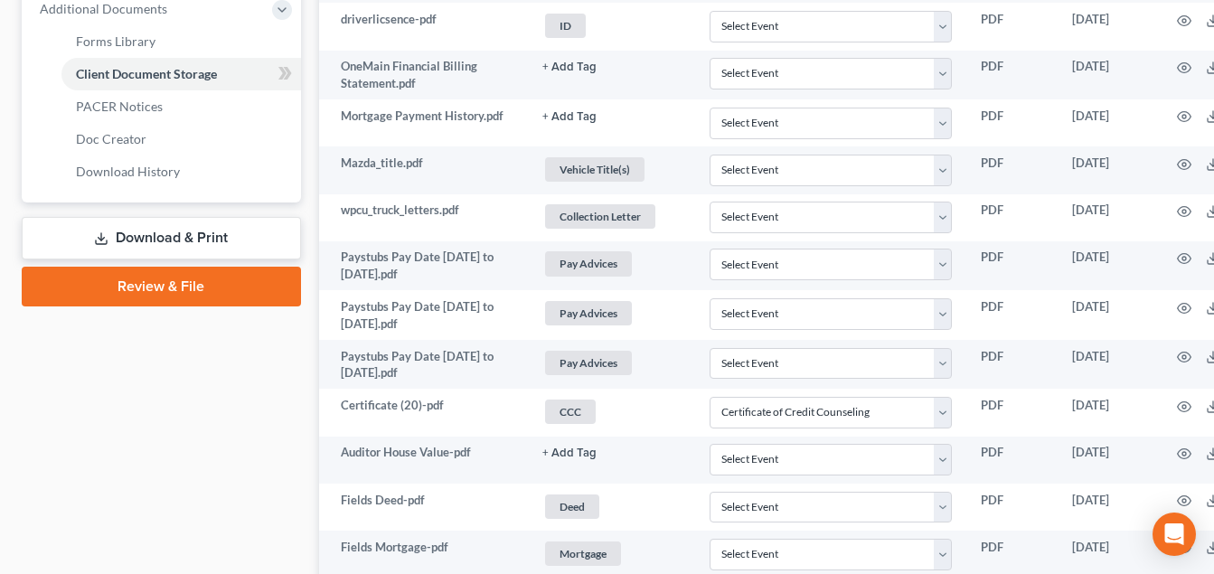
click at [243, 239] on link "Download & Print" at bounding box center [161, 238] width 279 height 42
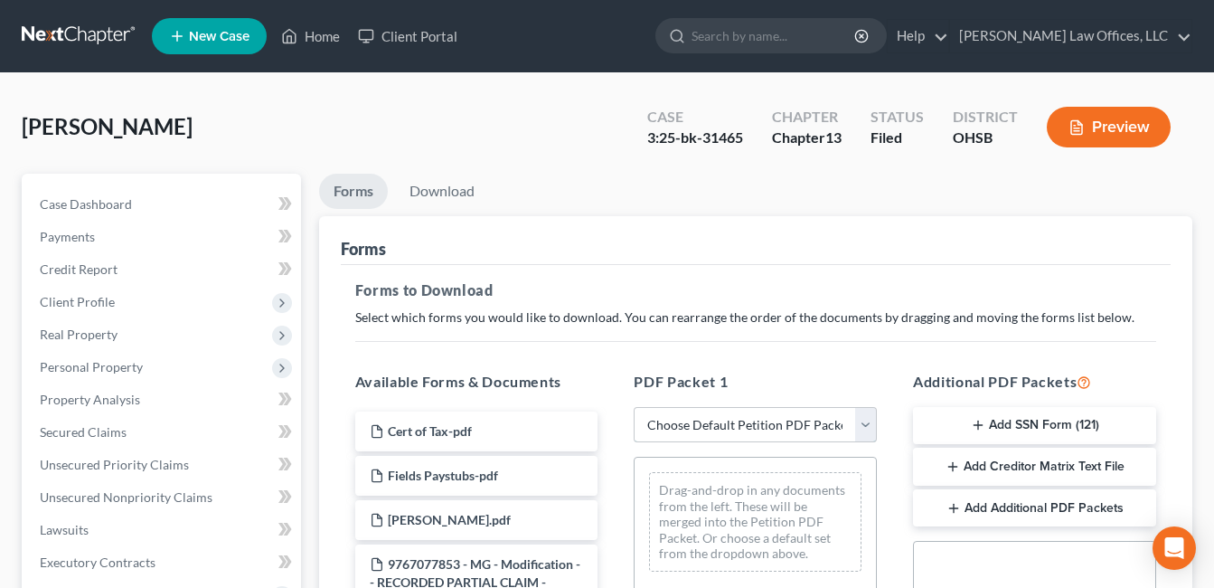
click at [868, 428] on select "Choose Default Petition PDF Packet Complete Bankruptcy Petition (all forms and …" at bounding box center [755, 425] width 243 height 36
select select "2"
click at [634, 407] on select "Choose Default Petition PDF Packet Complete Bankruptcy Petition (all forms and …" at bounding box center [755, 425] width 243 height 36
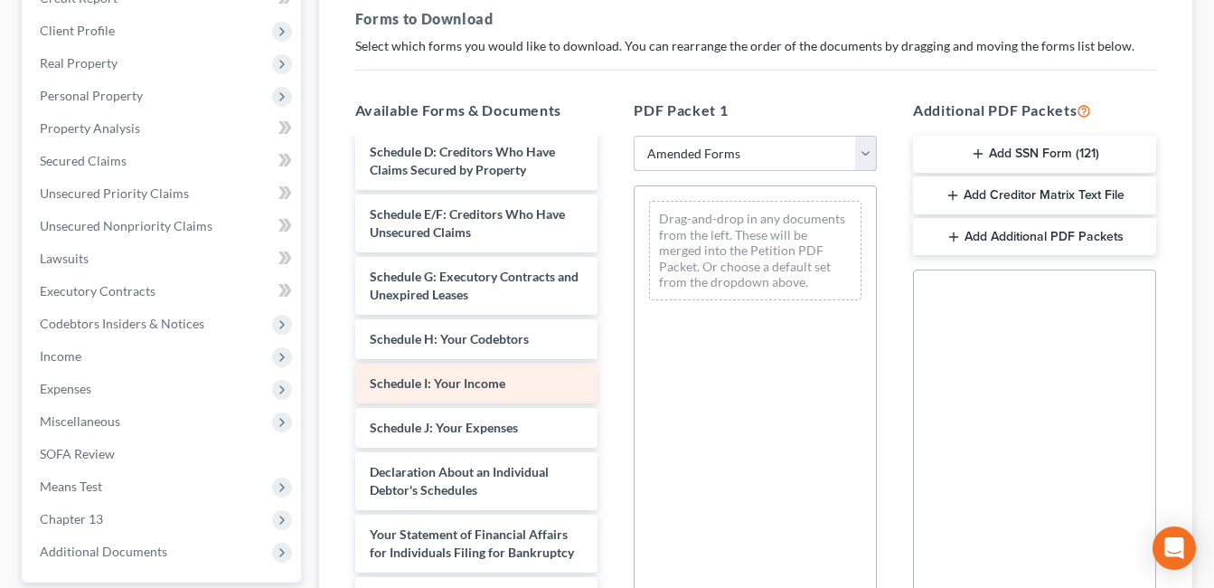
scroll to position [271, 0]
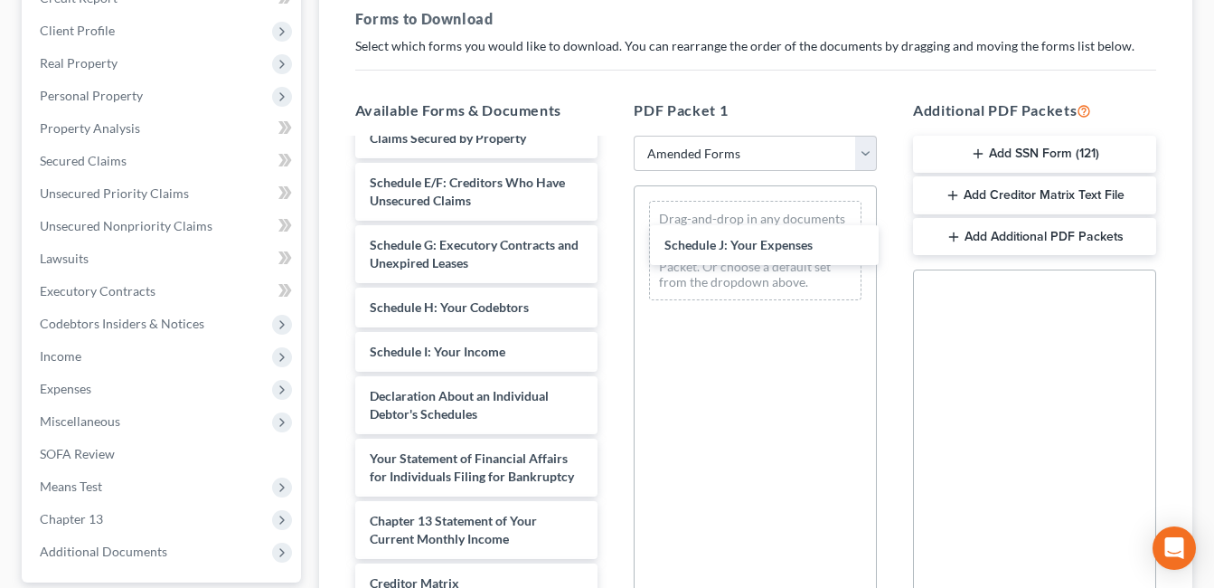
drag, startPoint x: 518, startPoint y: 391, endPoint x: 757, endPoint y: 306, distance: 253.6
click at [613, 240] on div "Schedule J: Your Expenses Voluntary Petition for Individuals Filing for Bankrup…" at bounding box center [477, 320] width 272 height 903
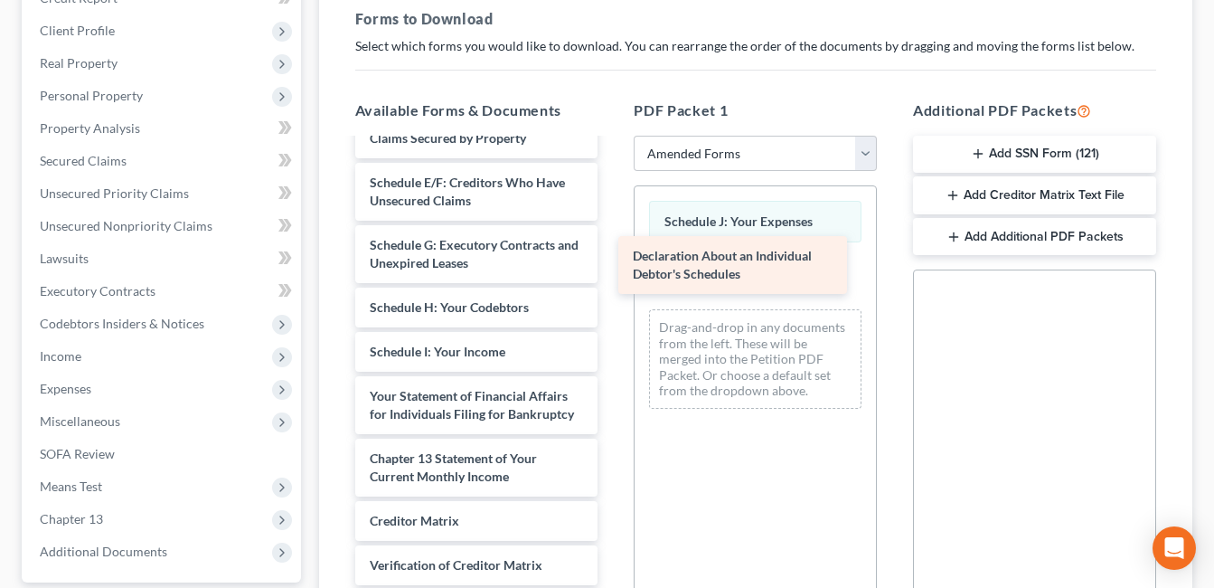
drag, startPoint x: 513, startPoint y: 399, endPoint x: 776, endPoint y: 259, distance: 298.8
click at [613, 259] on div "Declaration About an Individual Debtor's Schedules Voluntary Petition for Indiv…" at bounding box center [477, 289] width 272 height 841
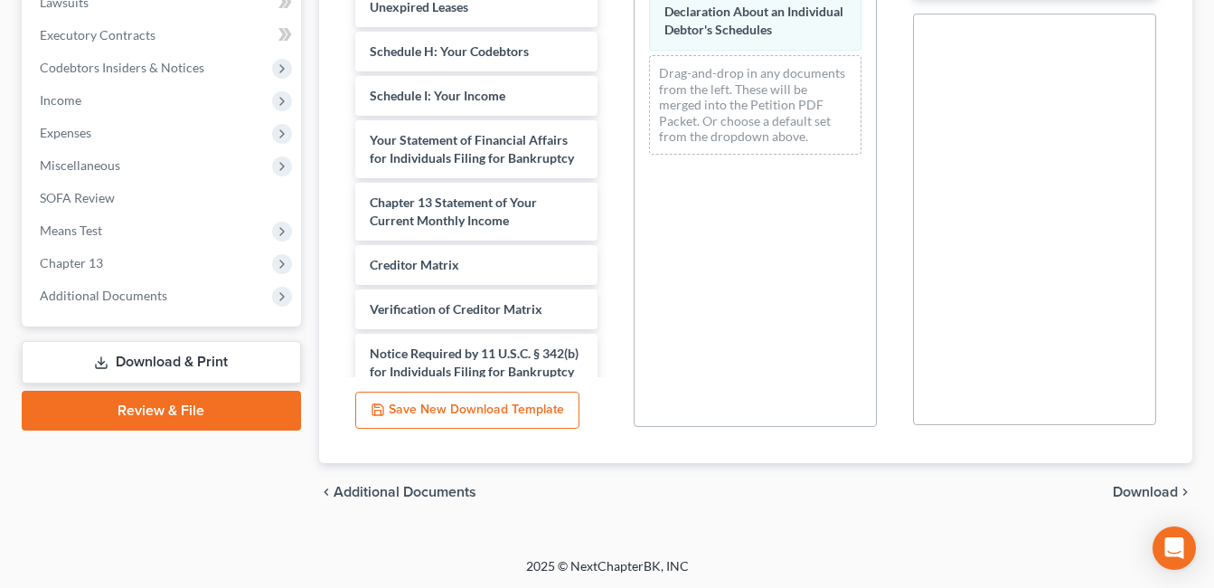
scroll to position [529, 0]
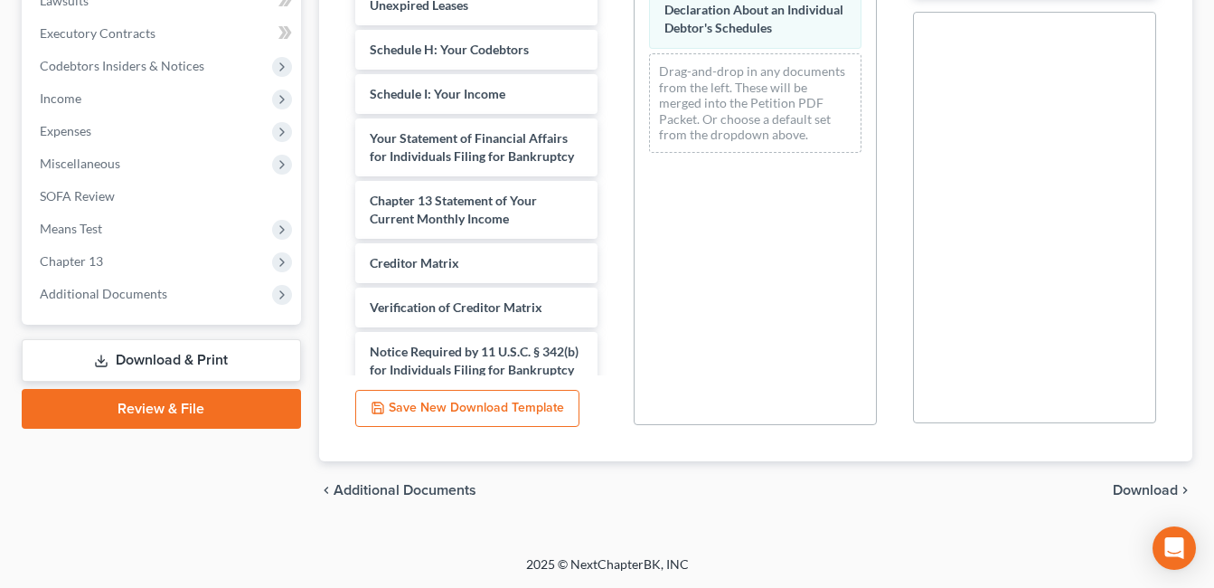
click at [1152, 485] on span "Download" at bounding box center [1145, 490] width 65 height 14
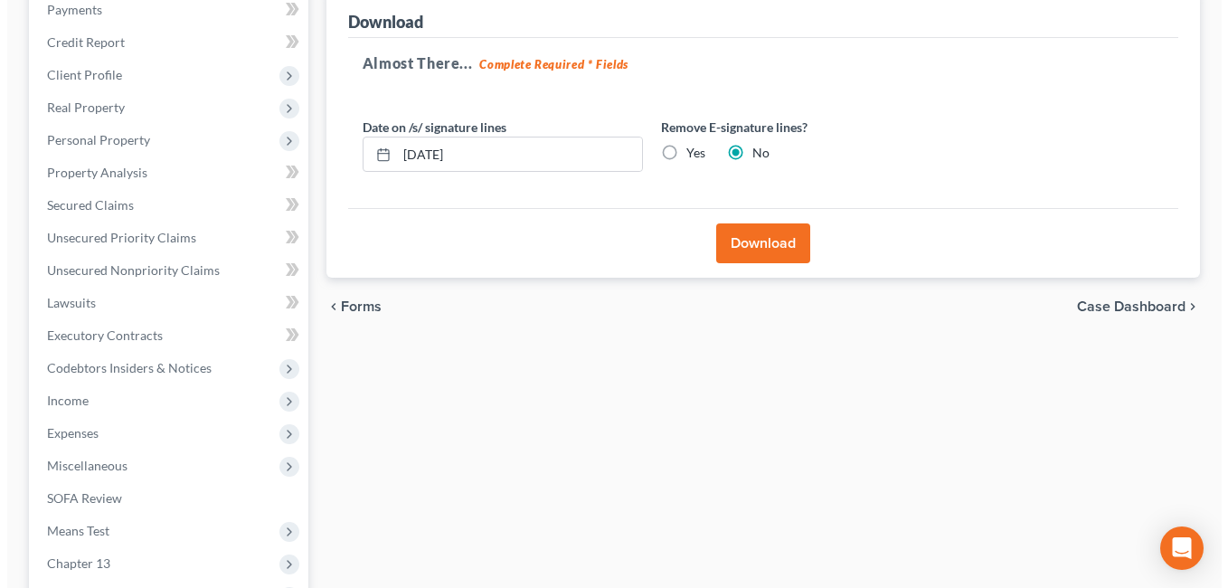
scroll to position [77, 0]
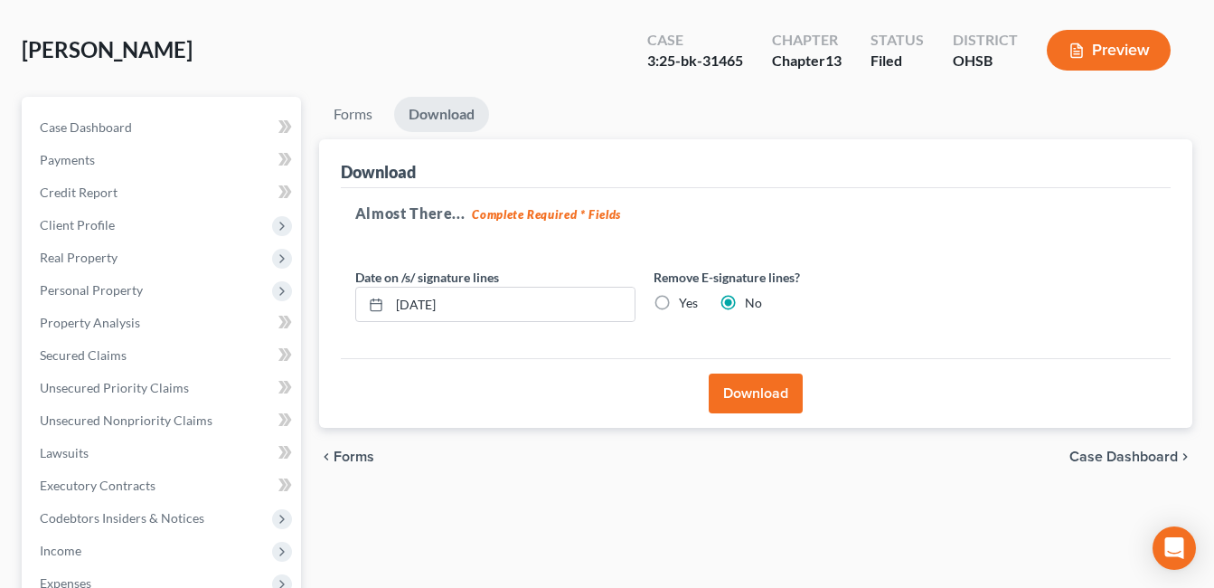
click at [755, 390] on button "Download" at bounding box center [756, 393] width 94 height 40
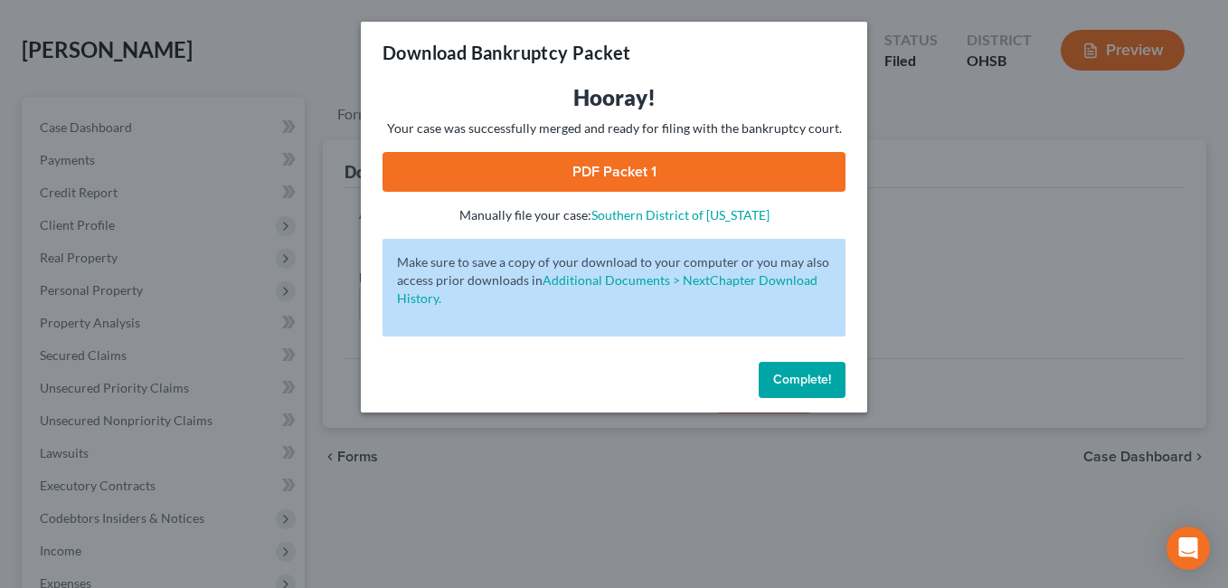
click at [720, 173] on link "PDF Packet 1" at bounding box center [613, 172] width 463 height 40
